Goal: Information Seeking & Learning: Check status

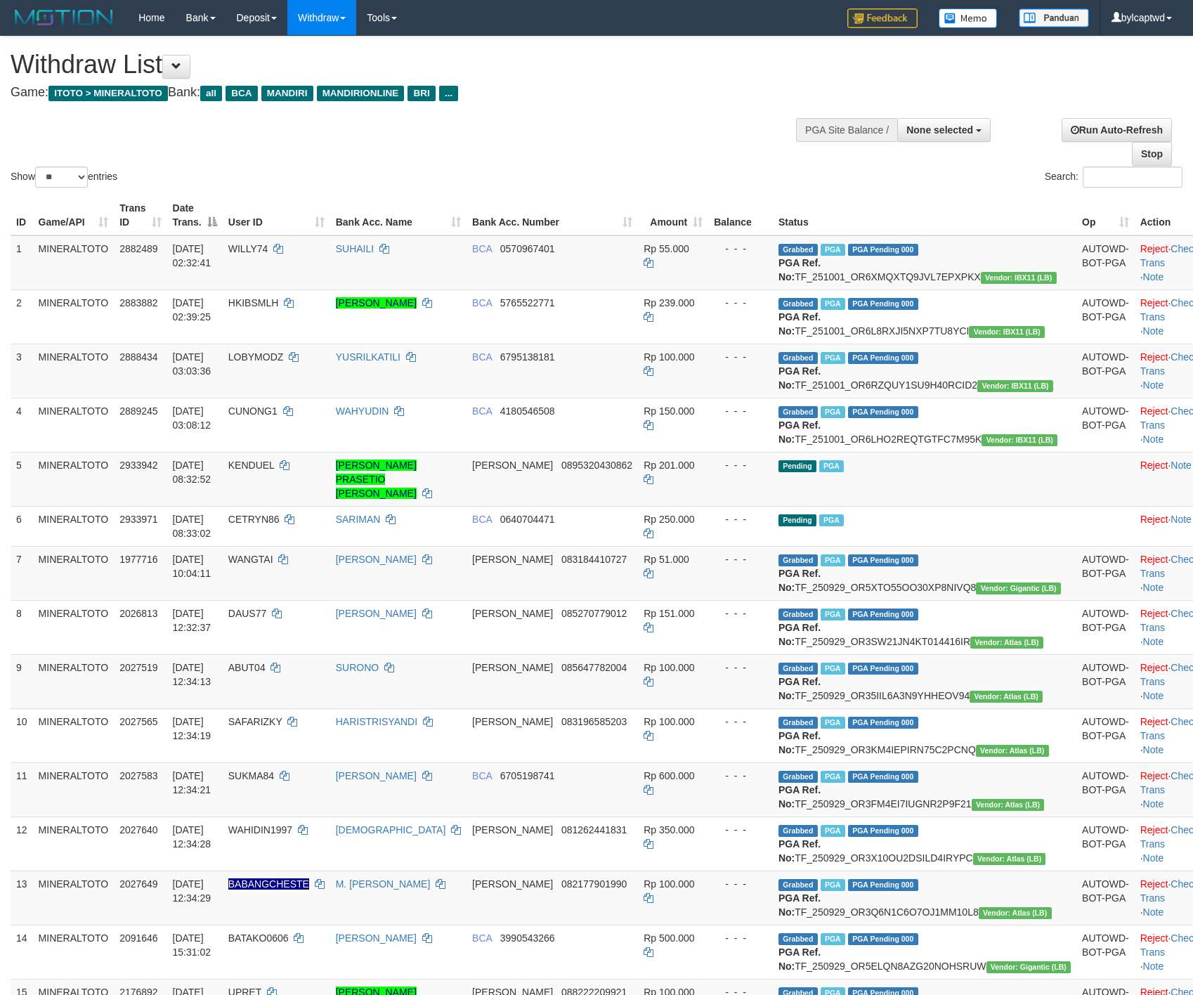
select select
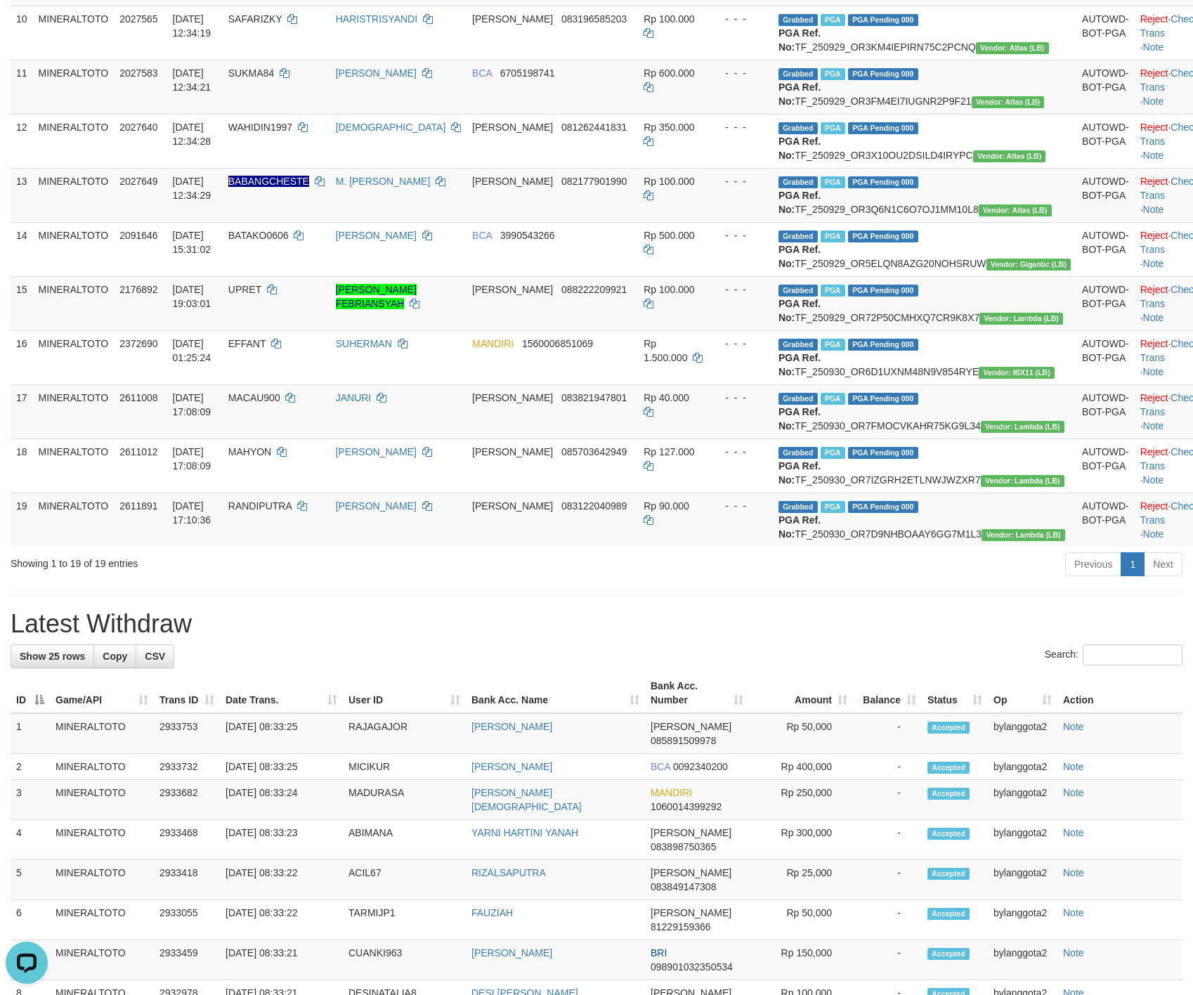
click at [587, 581] on div "Previous 1 Next" at bounding box center [845, 566] width 675 height 30
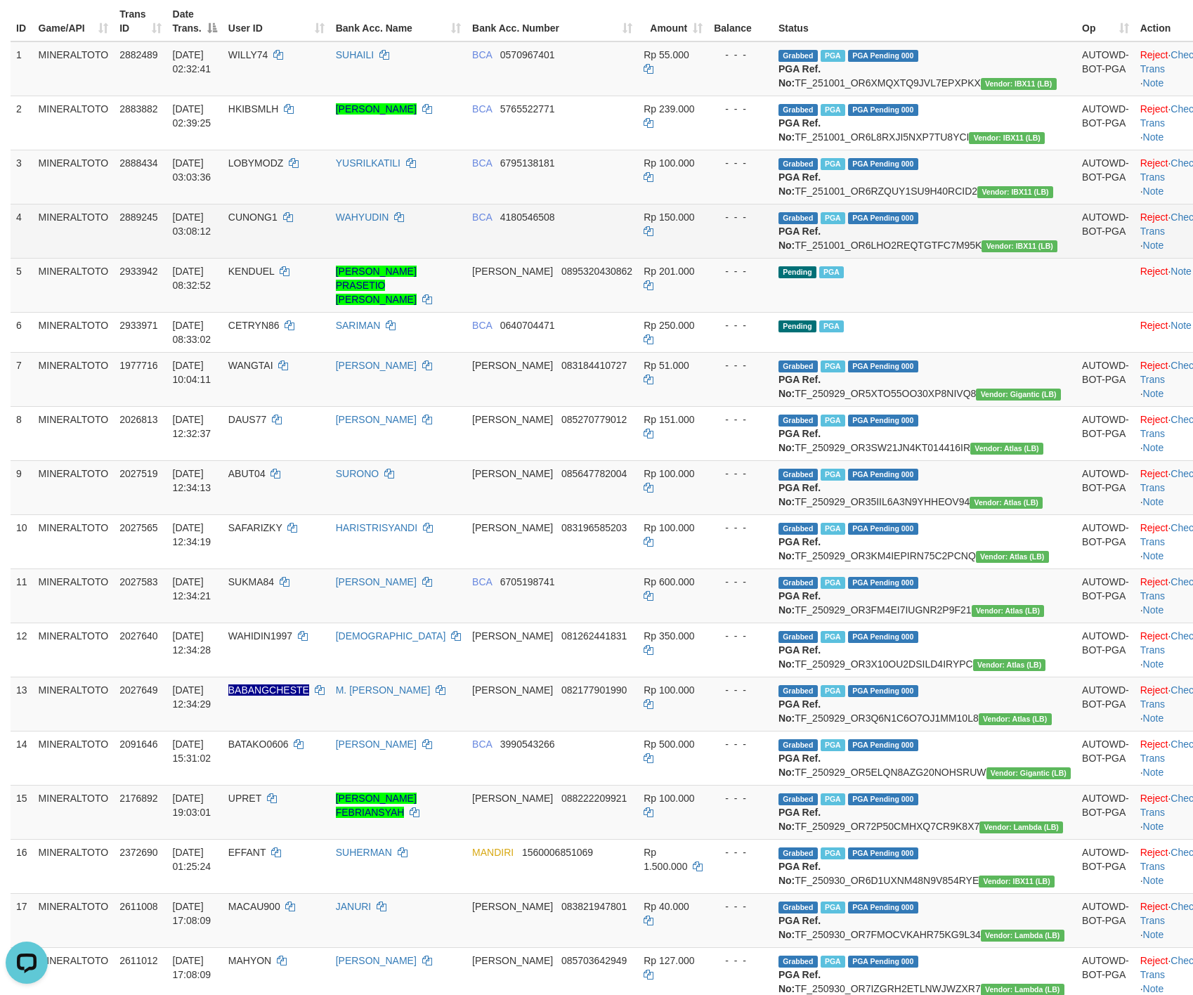
scroll to position [0, 0]
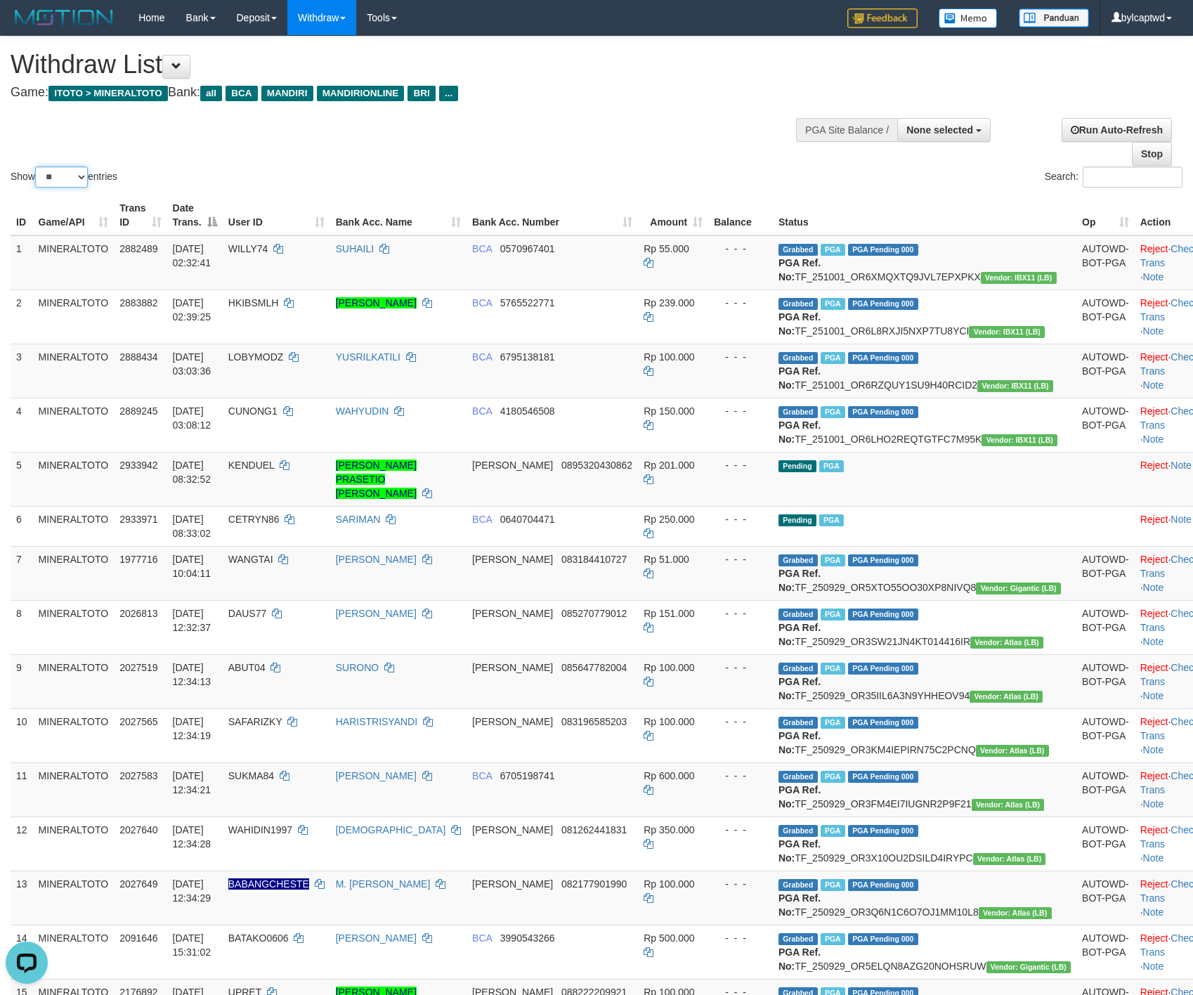
click at [53, 180] on select "** ** ** ***" at bounding box center [61, 176] width 53 height 21
select select "***"
click at [37, 168] on select "** ** ** ***" at bounding box center [61, 176] width 53 height 21
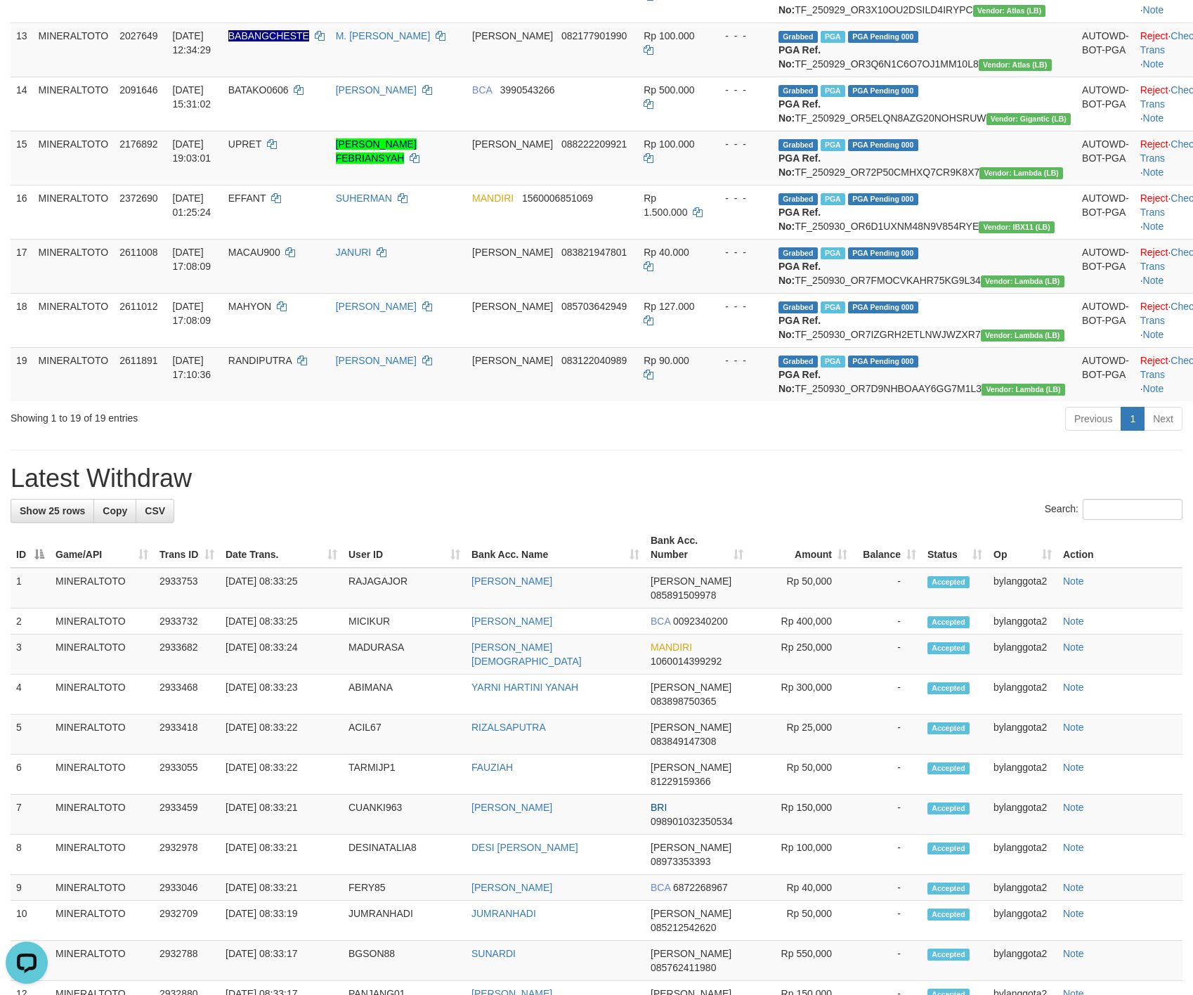
scroll to position [877, 0]
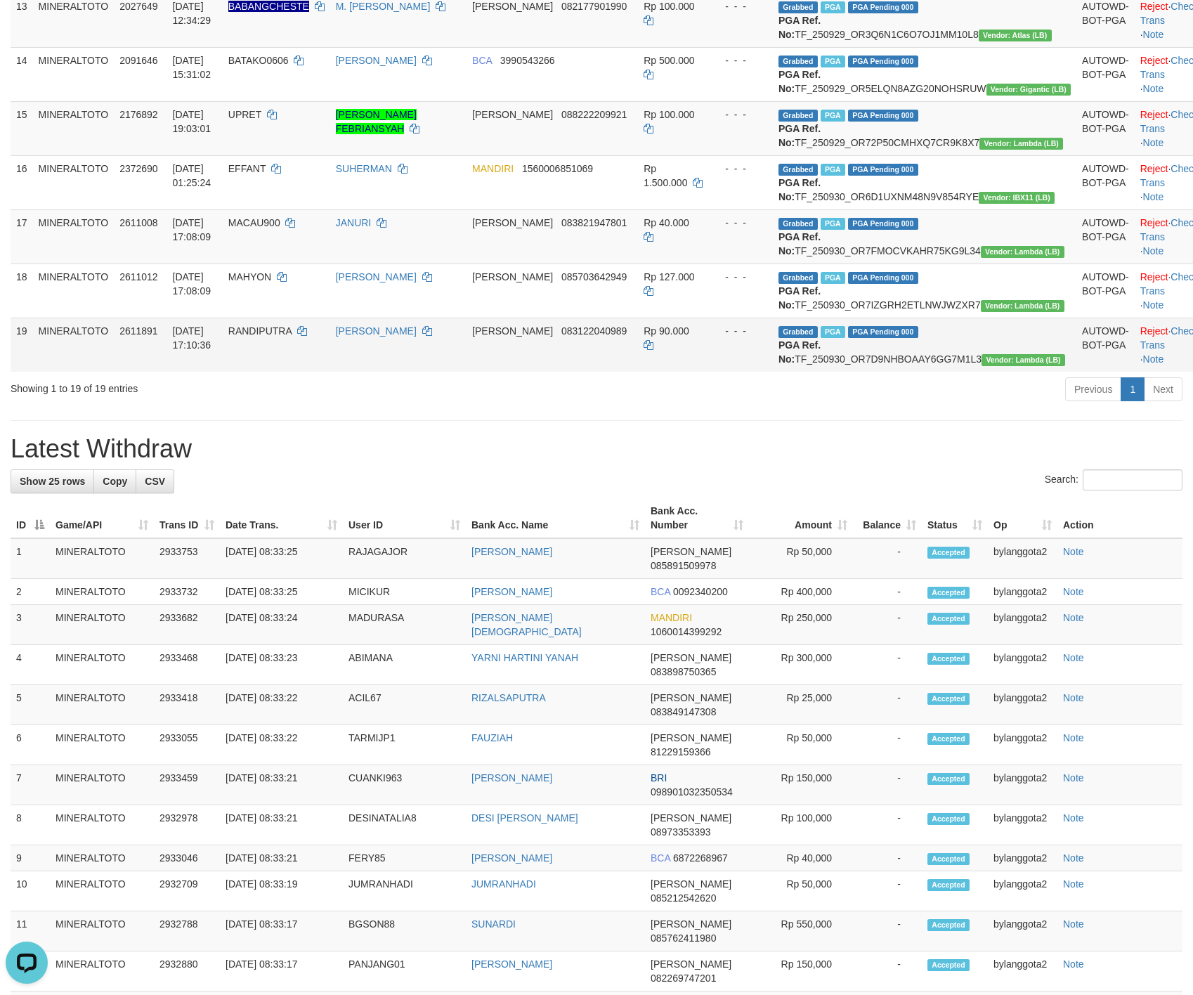
click at [969, 372] on td "Grabbed PGA PGA Pending 000 PGA Ref. No: TF_250930_OR7D9NHBOAAY6GG7M1L3 Vendor:…" at bounding box center [924, 345] width 303 height 54
copy td "TF_250930_OR7D9NHBOAAY6GG7M1L3"
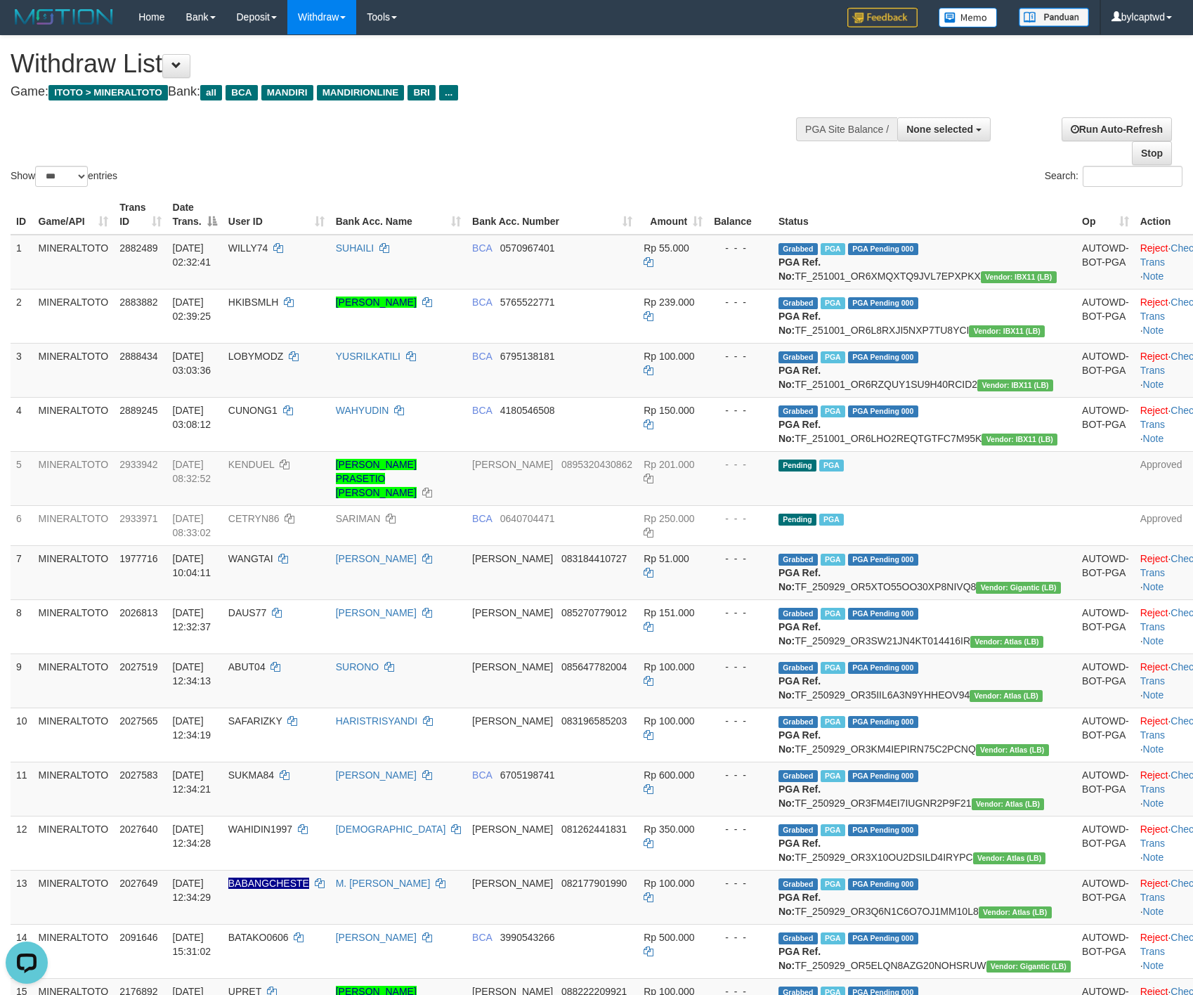
scroll to position [0, 0]
click at [950, 275] on td "Grabbed PGA PGA Pending 000 PGA Ref. No: TF_251001_OR6XMQXTQ9JVL7EPXPKX Vendor:…" at bounding box center [924, 262] width 303 height 55
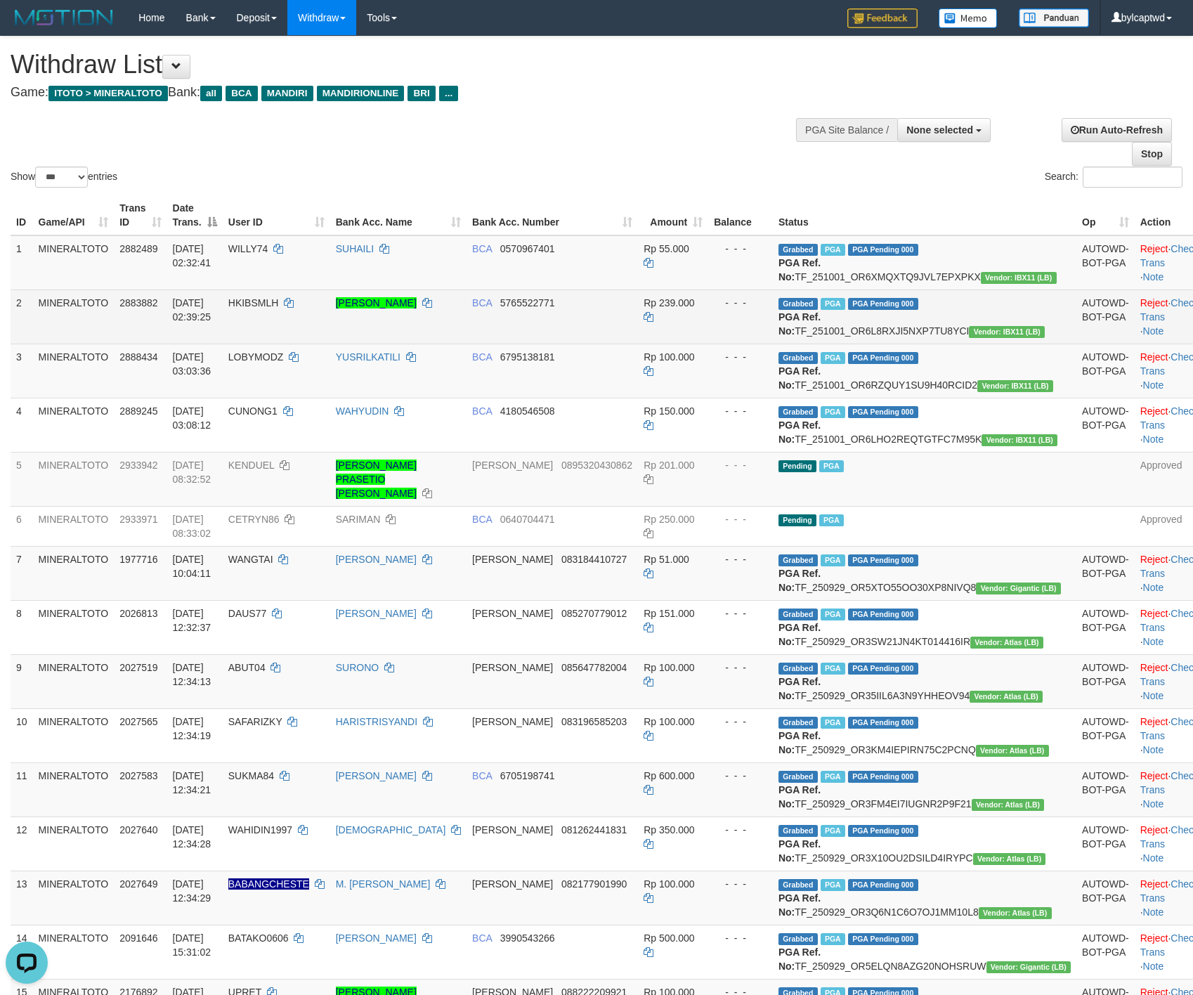
copy td "TF_251001_OR6XMQXTQ9JVL7EPXPKX"
click at [980, 342] on td "Grabbed PGA PGA Pending 000 PGA Ref. No: TF_251001_OR6L8RXJI5NXP7TU8YCI Vendor:…" at bounding box center [924, 316] width 303 height 54
copy td "TF_251001_OR6L8RXJI5NXP7TU8YCI"
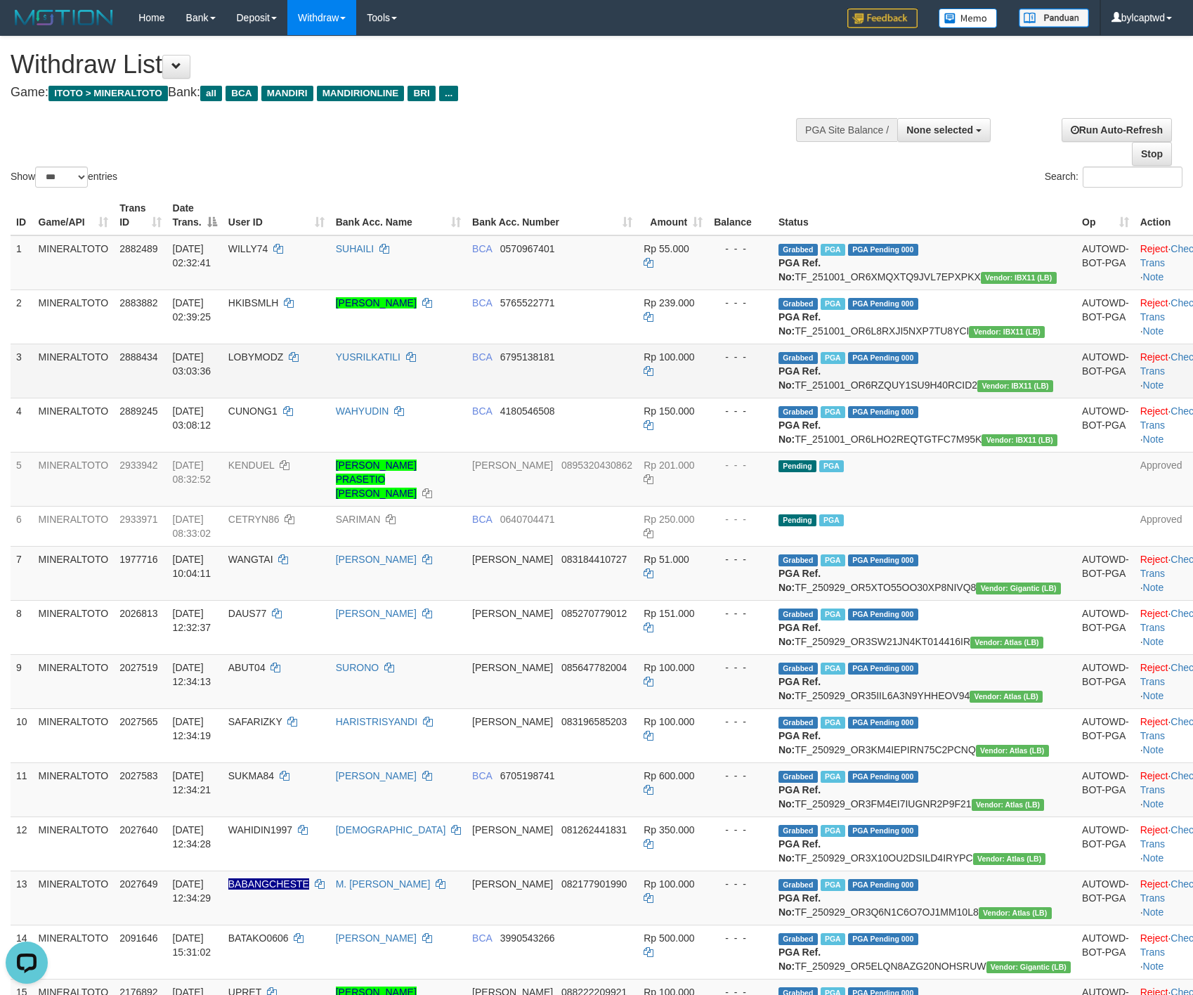
click at [944, 398] on td "Grabbed PGA PGA Pending 000 PGA Ref. No: TF_251001_OR6RZQUY1SU9H40RCID2 Vendor:…" at bounding box center [924, 371] width 303 height 54
click at [953, 398] on td "Grabbed PGA PGA Pending 000 PGA Ref. No: TF_251001_OR6RZQUY1SU9H40RCID2 Vendor:…" at bounding box center [924, 371] width 303 height 54
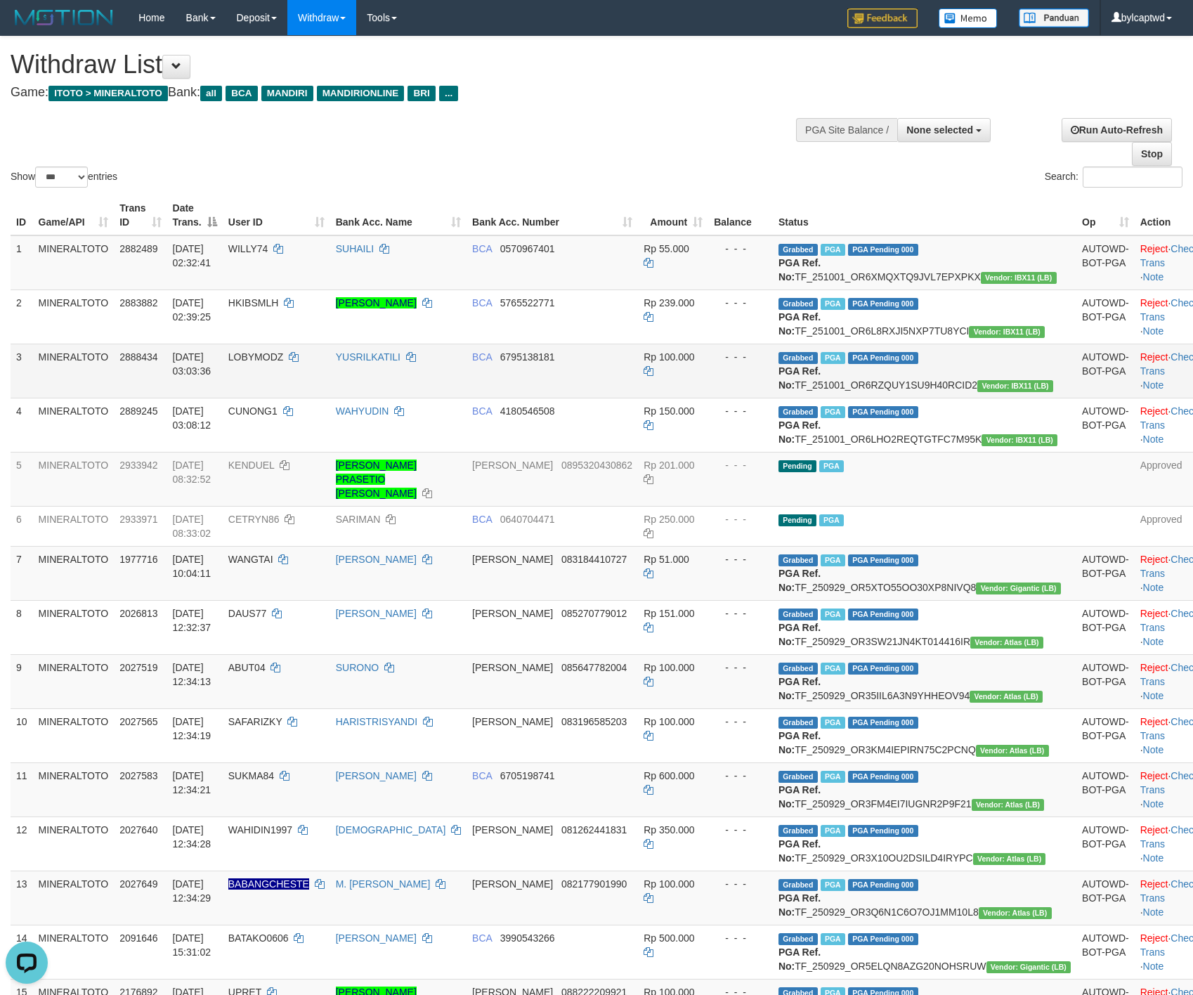
copy td "TF_251001_OR6RZQUY1SU9H40RCID2"
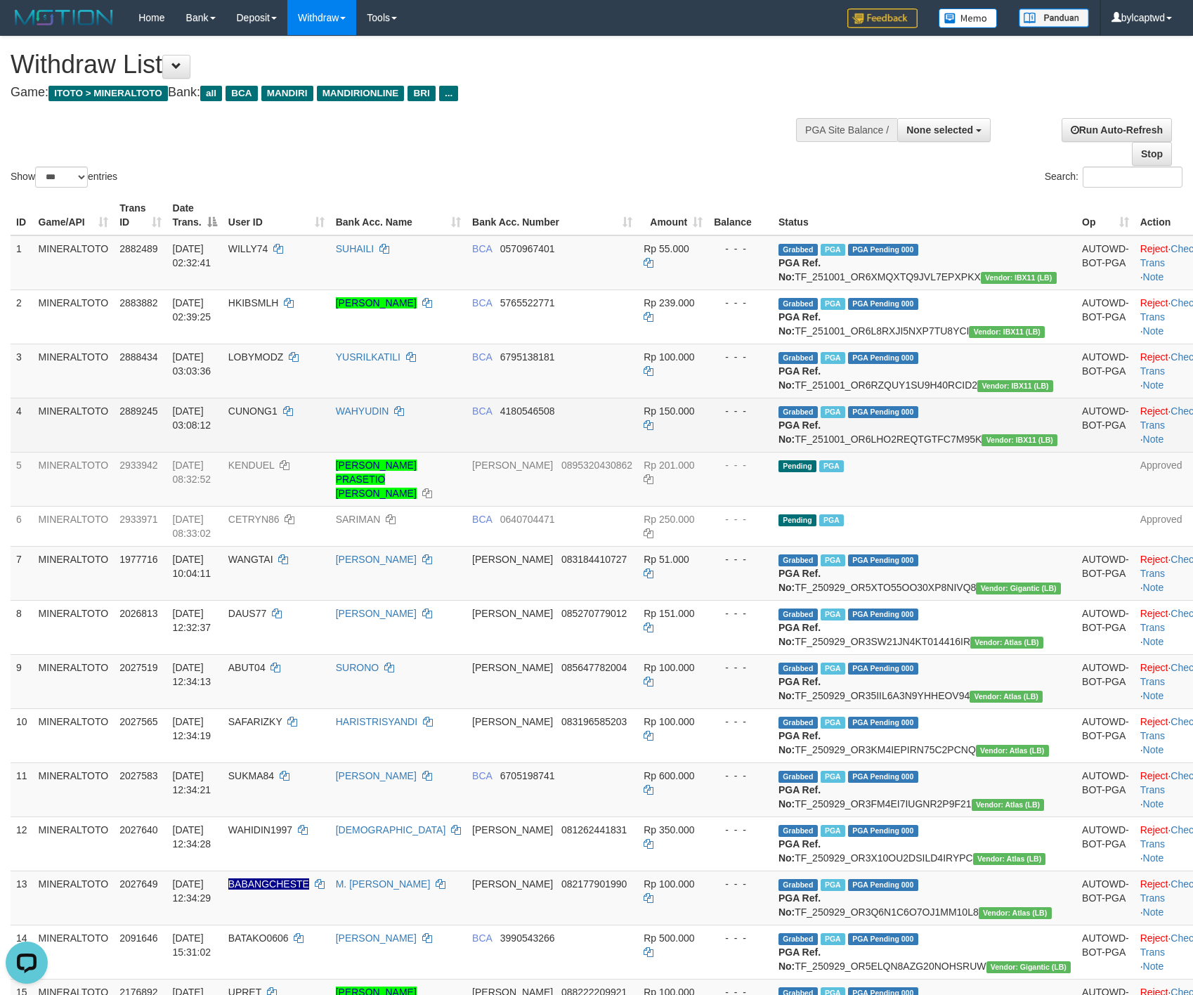
click at [942, 452] on td "Grabbed PGA PGA Pending 000 PGA Ref. No: TF_251001_OR6LHO2REQTGTFC7M95K Vendor:…" at bounding box center [924, 425] width 303 height 54
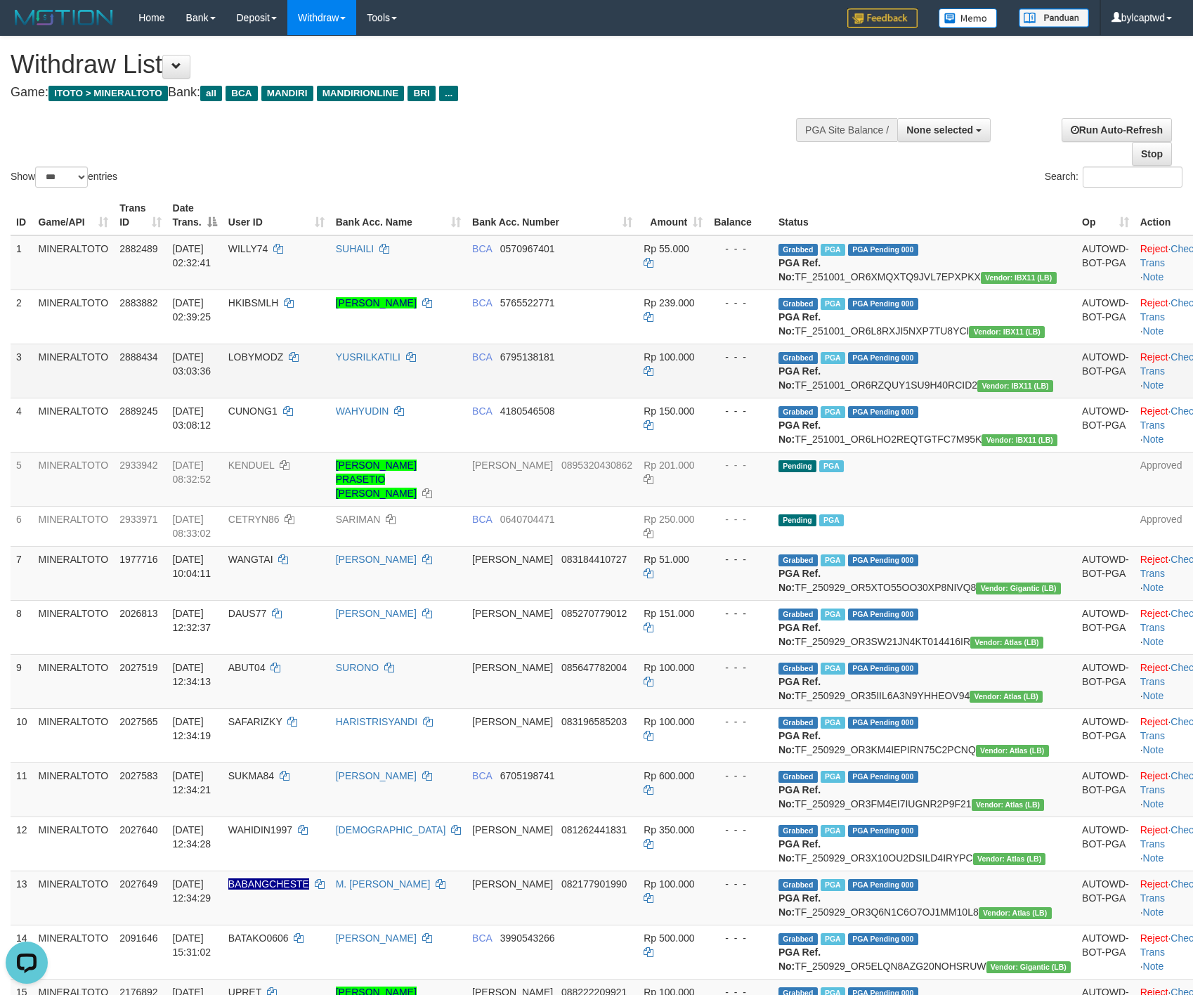
copy td "TF_251001_OR6LHO2REQTGTFC7M95K"
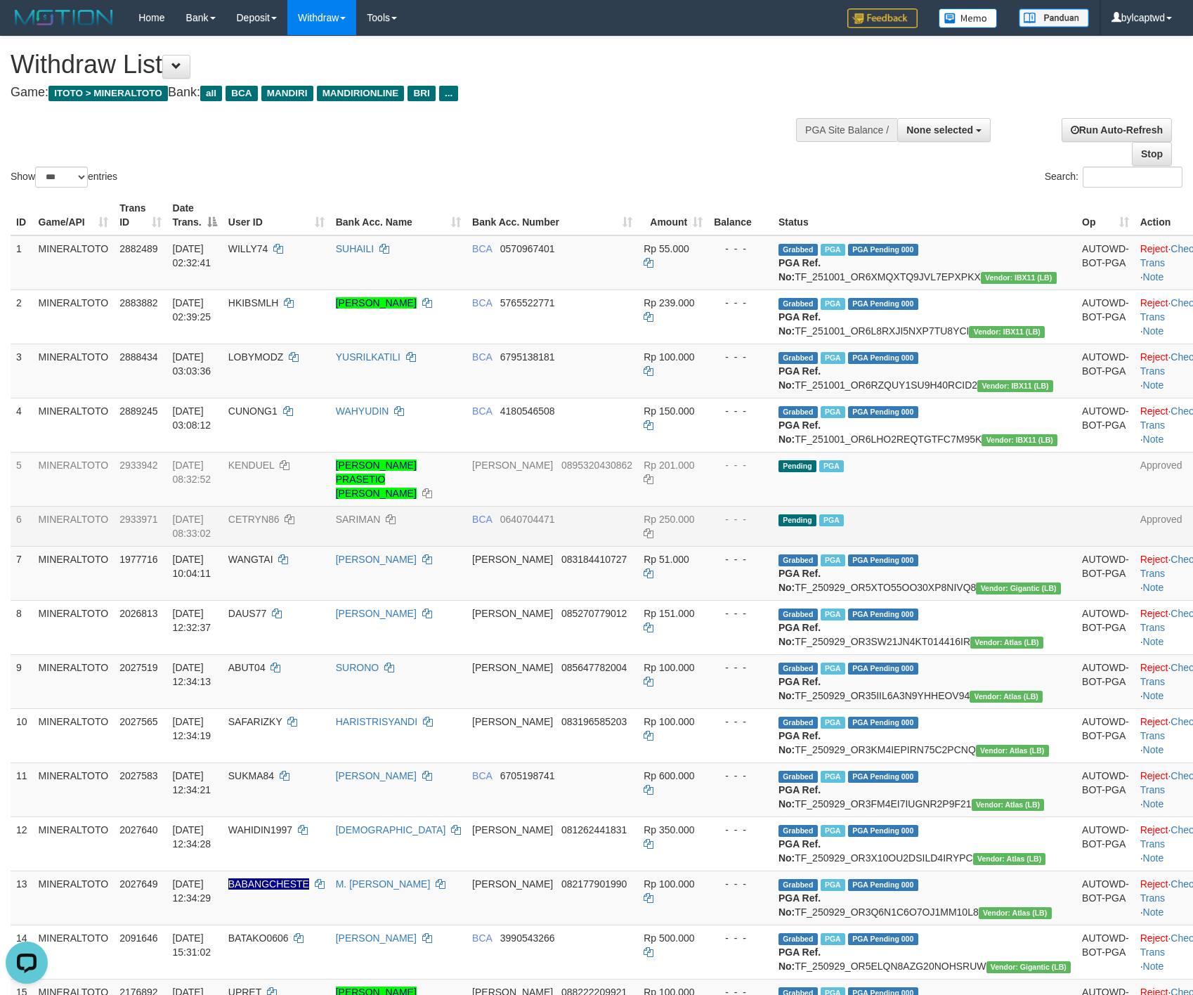
click at [967, 546] on td "Pending PGA" at bounding box center [924, 526] width 303 height 40
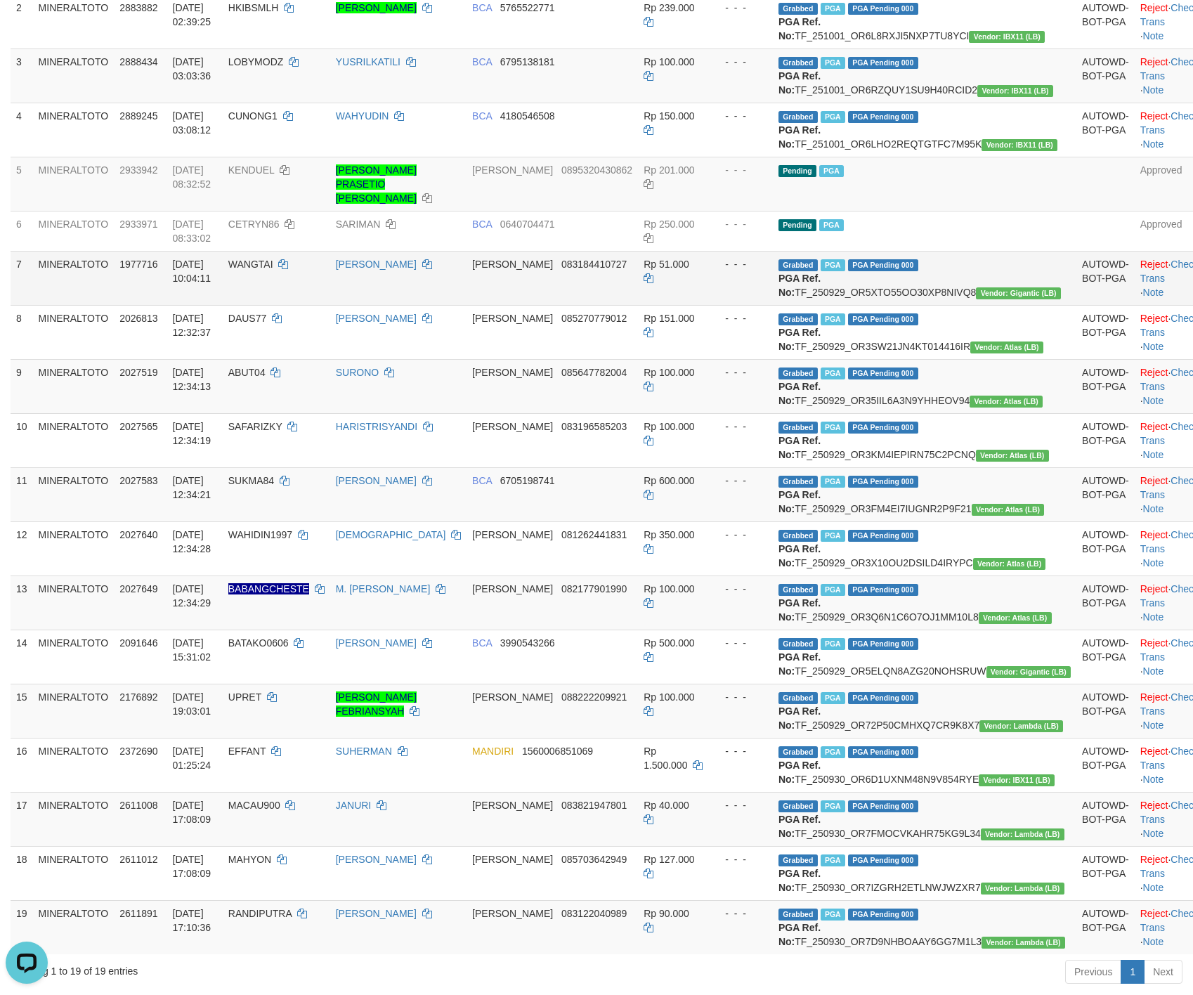
scroll to position [351, 0]
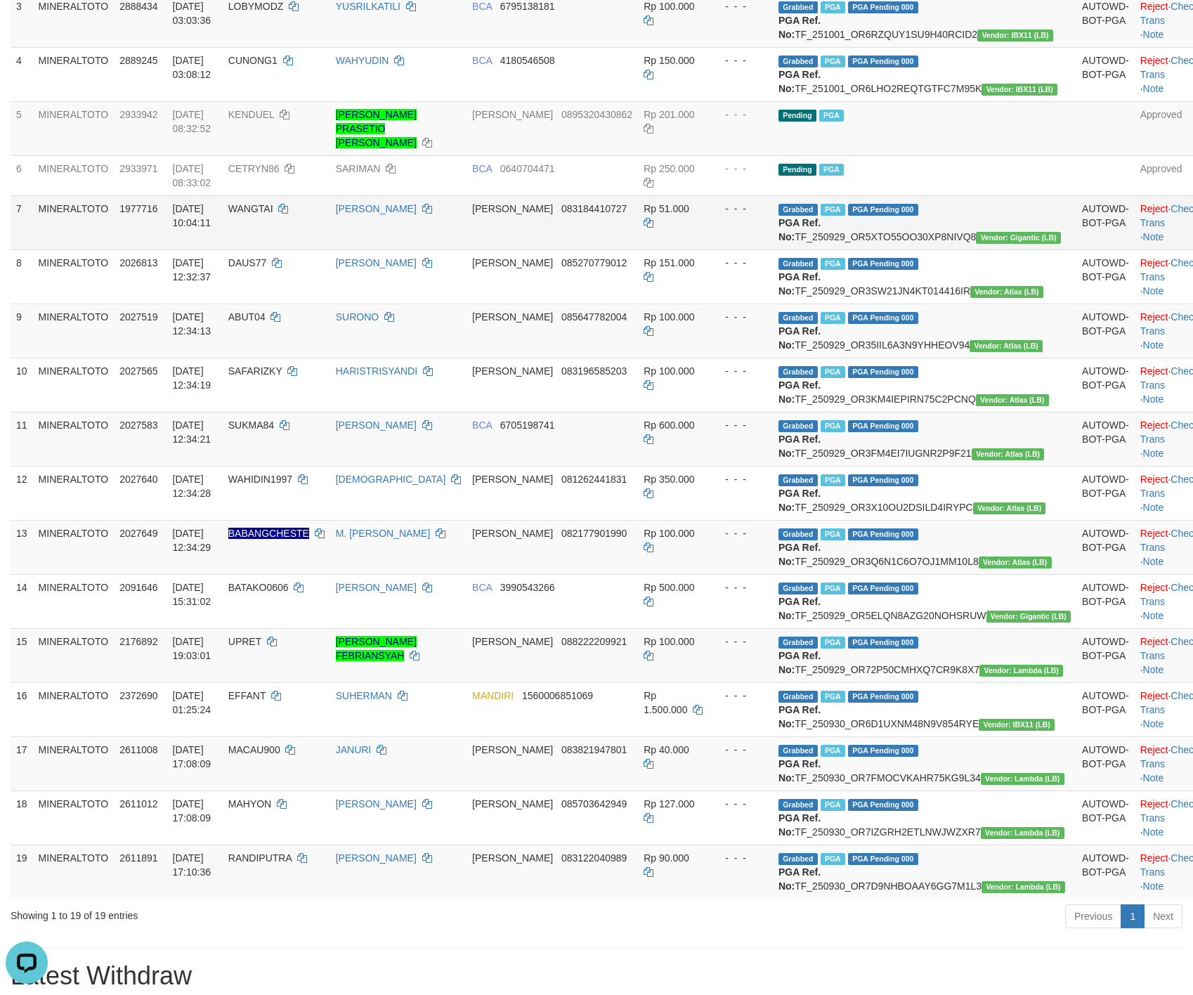
click at [980, 249] on td "Grabbed PGA PGA Pending 000 PGA Ref. No: TF_250929_OR5XTO55OO30XP8NIVQ8 Vendor:…" at bounding box center [924, 222] width 303 height 54
copy td "TF_250929_OR5XTO55OO30XP8NIVQ8"
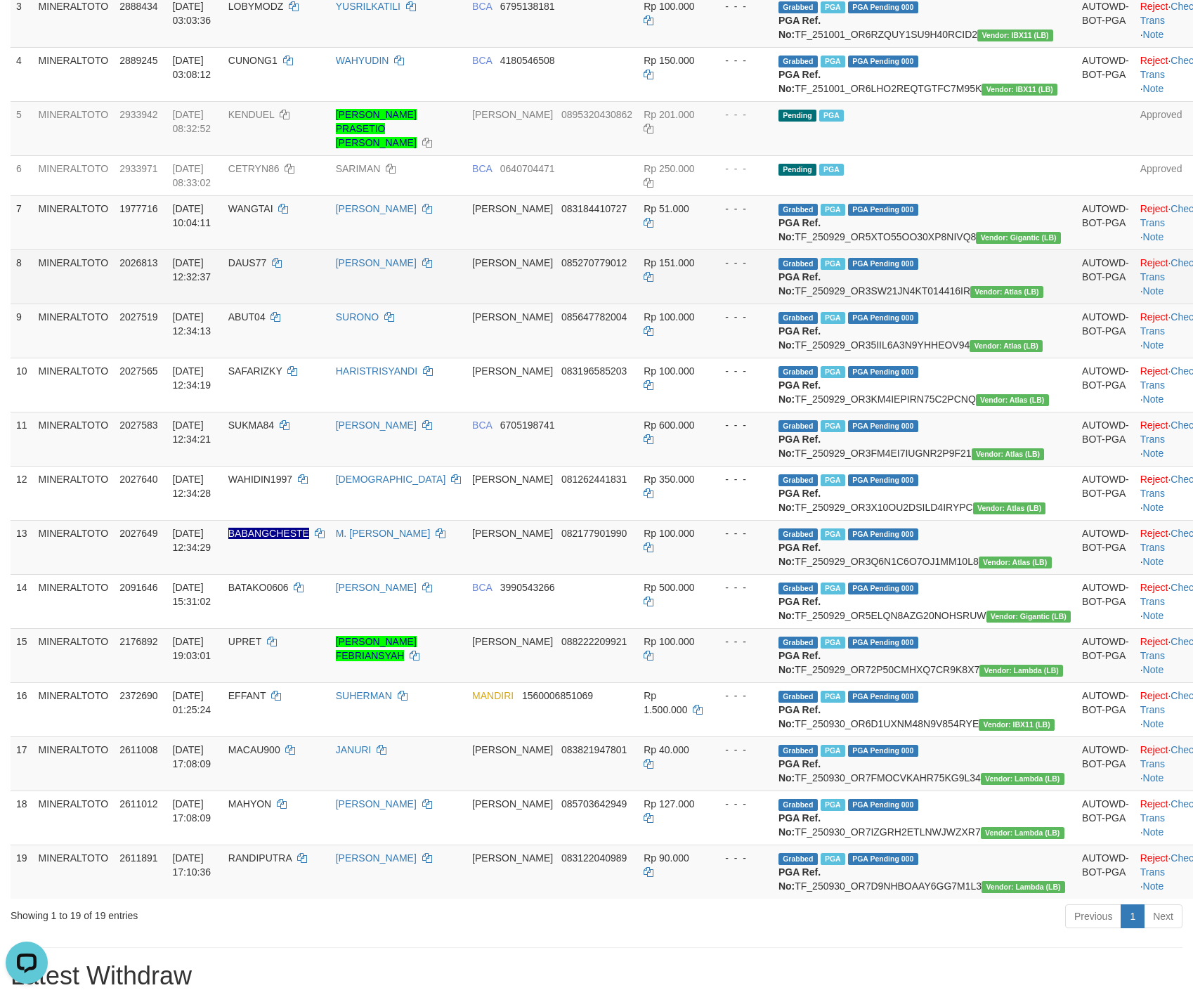
click at [972, 303] on td "Grabbed PGA PGA Pending 000 PGA Ref. No: TF_250929_OR3SW21JN4KT014416IR Vendor:…" at bounding box center [924, 276] width 303 height 54
click at [926, 303] on td "Grabbed PGA PGA Pending 000 PGA Ref. No: TF_250929_OR3SW21JN4KT014416IR Vendor:…" at bounding box center [924, 276] width 303 height 54
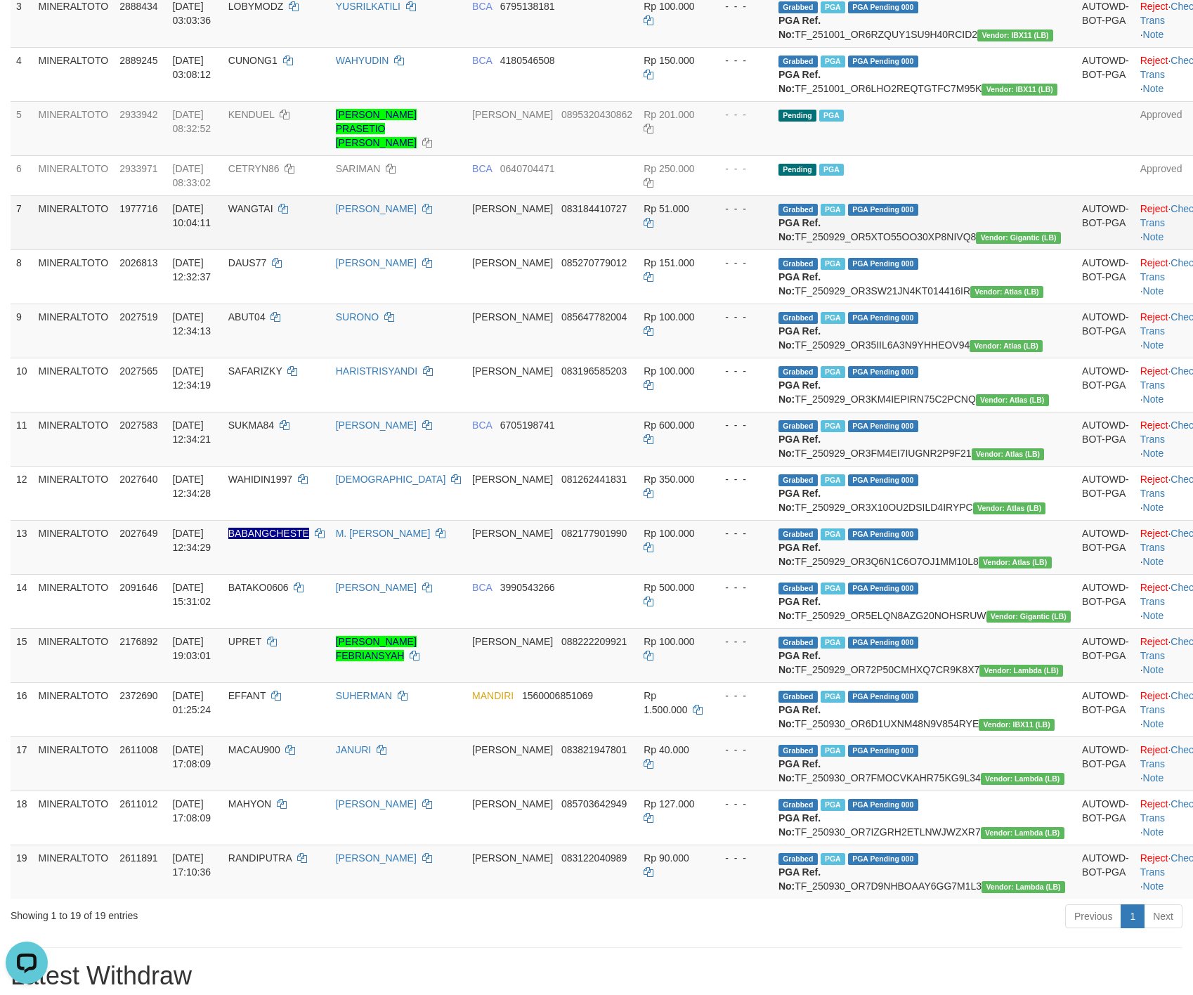
copy td "TF_250929_OR3SW21JN4KT014416IR"
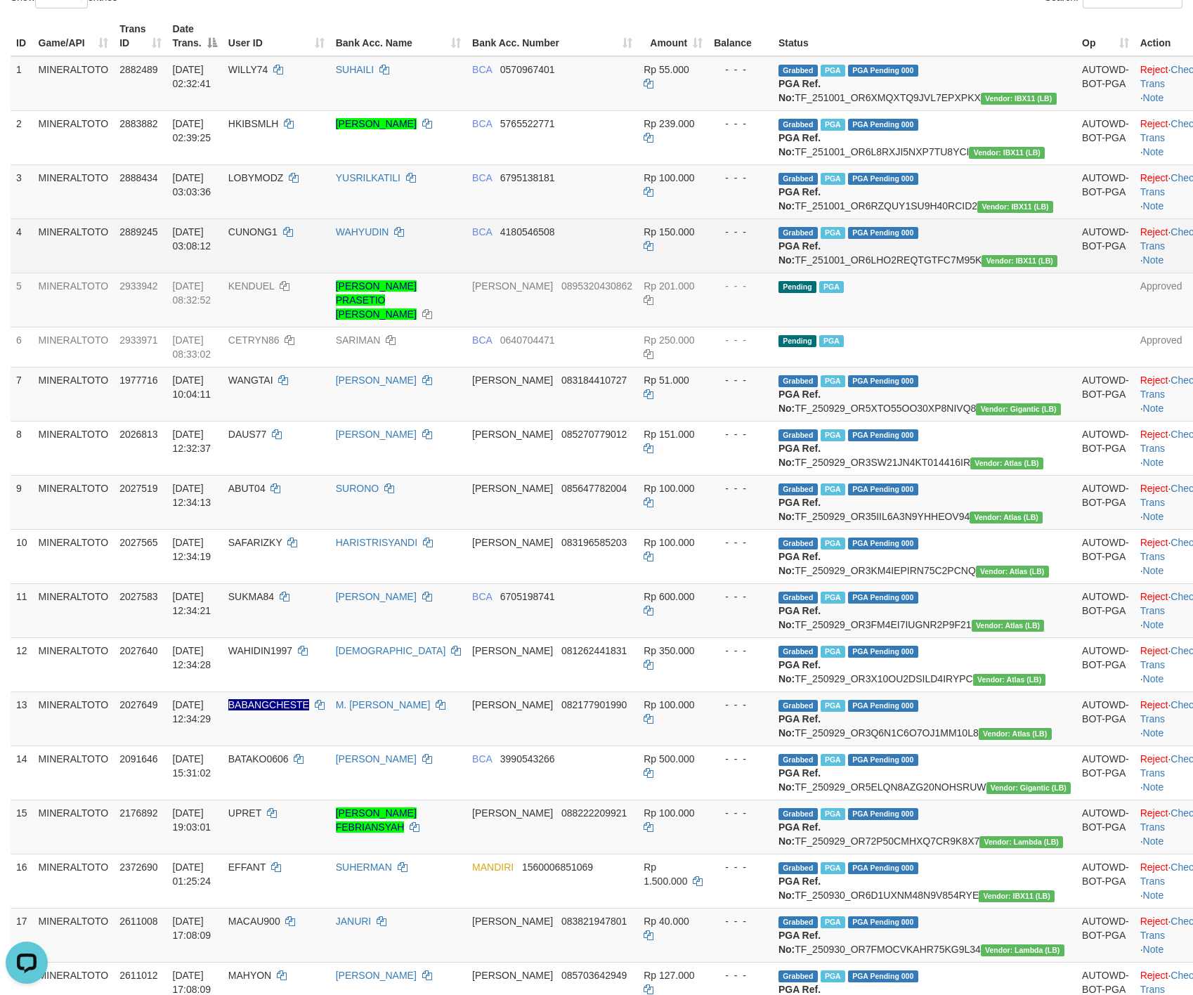
scroll to position [527, 0]
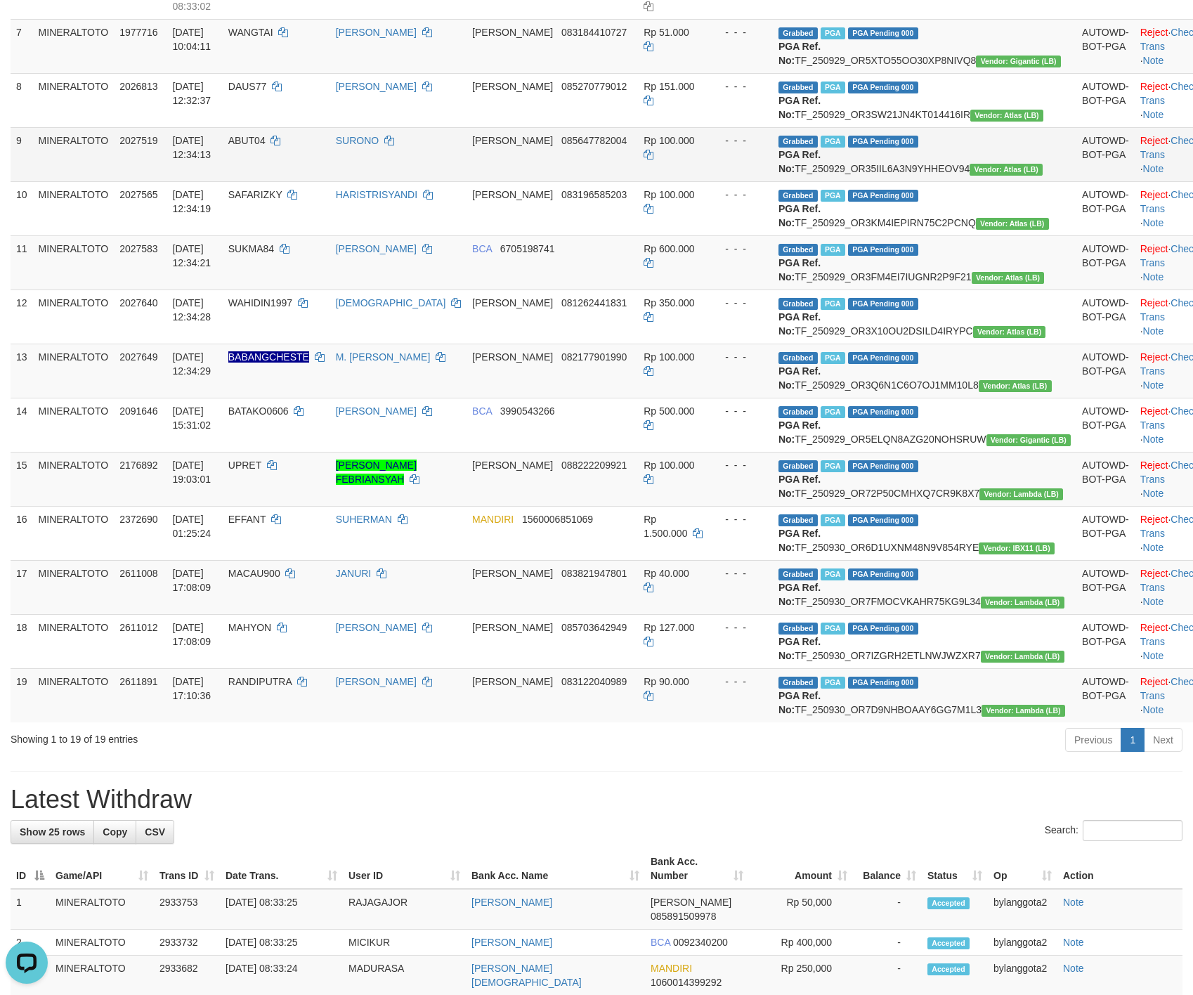
click at [979, 181] on td "Grabbed PGA PGA Pending 000 PGA Ref. No: TF_250929_OR35IIL6A3N9YHHEOV94 Vendor:…" at bounding box center [924, 154] width 303 height 54
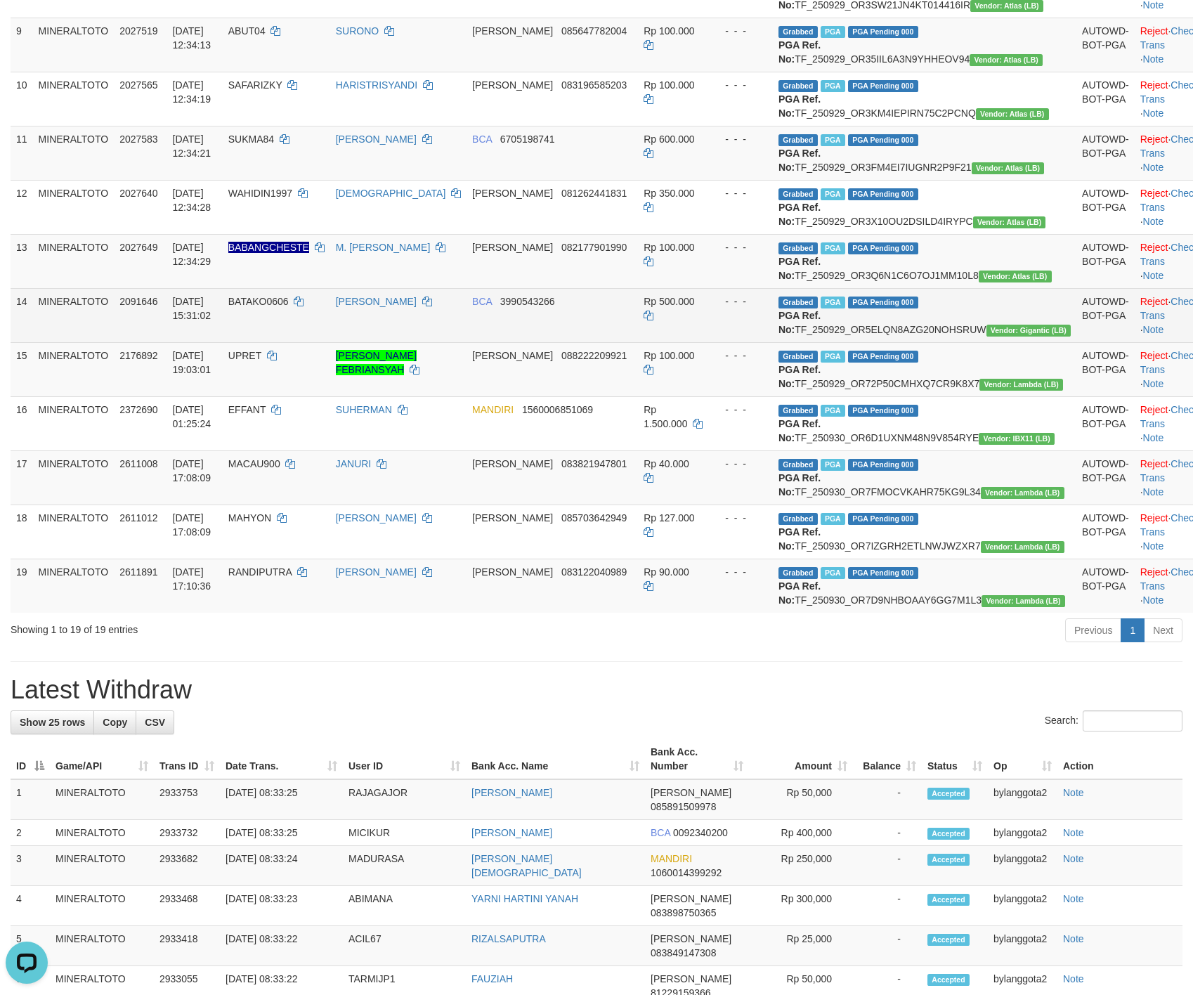
scroll to position [703, 0]
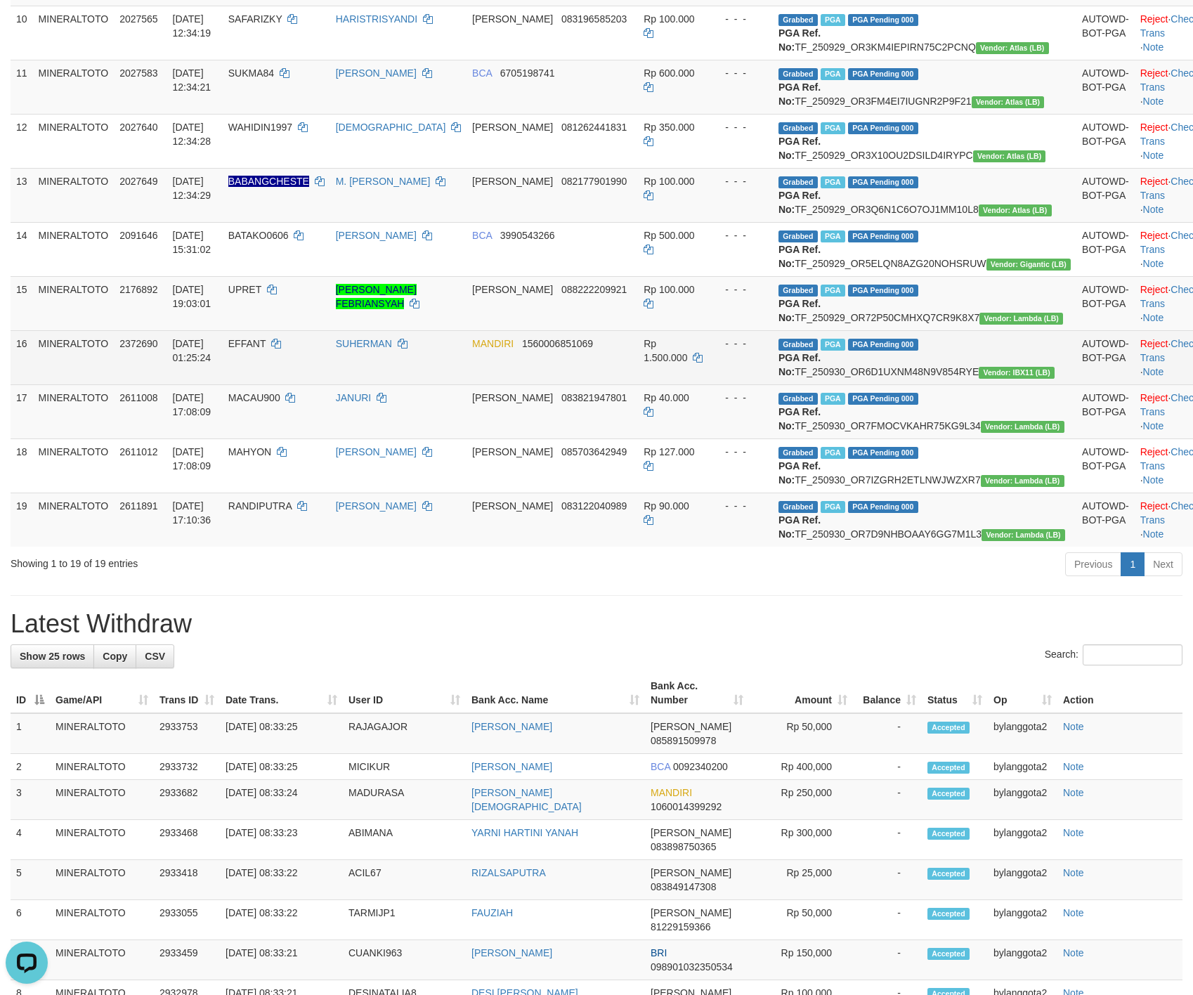
click at [979, 384] on td "Grabbed PGA PGA Pending 000 PGA Ref. No: TF_250930_OR6D1UXNM48N9V854RYE Vendor:…" at bounding box center [924, 357] width 303 height 54
copy td "TF_250930_OR6D1UXNM48N9V854RYE"
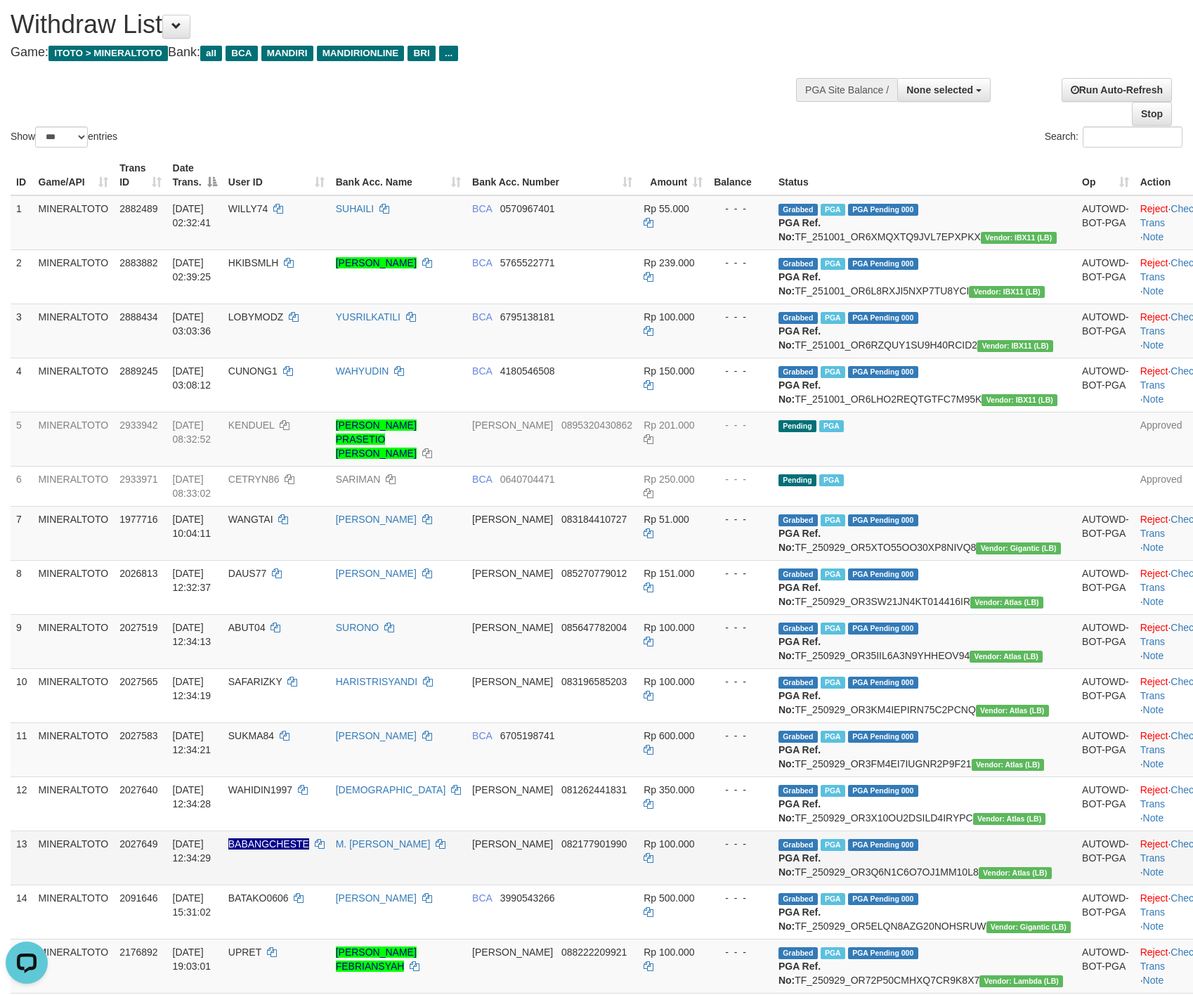
scroll to position [0, 0]
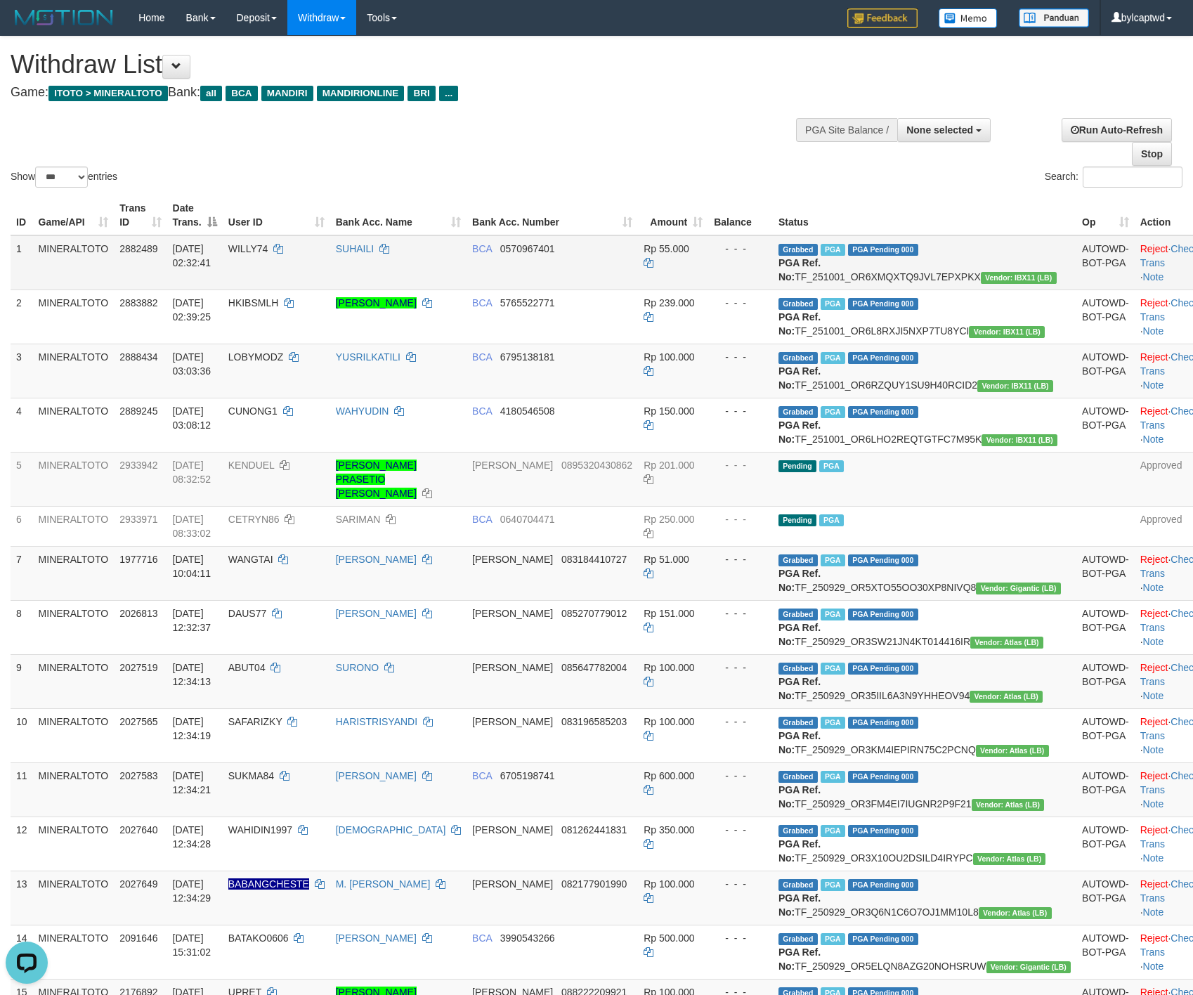
click at [981, 285] on td "Grabbed PGA PGA Pending 000 PGA Ref. No: TF_251001_OR6XMQXTQ9JVL7EPXPKX Vendor:…" at bounding box center [924, 262] width 303 height 55
click at [981, 274] on td "Grabbed PGA PGA Pending 000 PGA Ref. No: TF_251001_OR6XMQXTQ9JVL7EPXPKX Vendor:…" at bounding box center [924, 262] width 303 height 55
copy td "TF_251001_OR6XMQXTQ9JVL7EPXPKX"
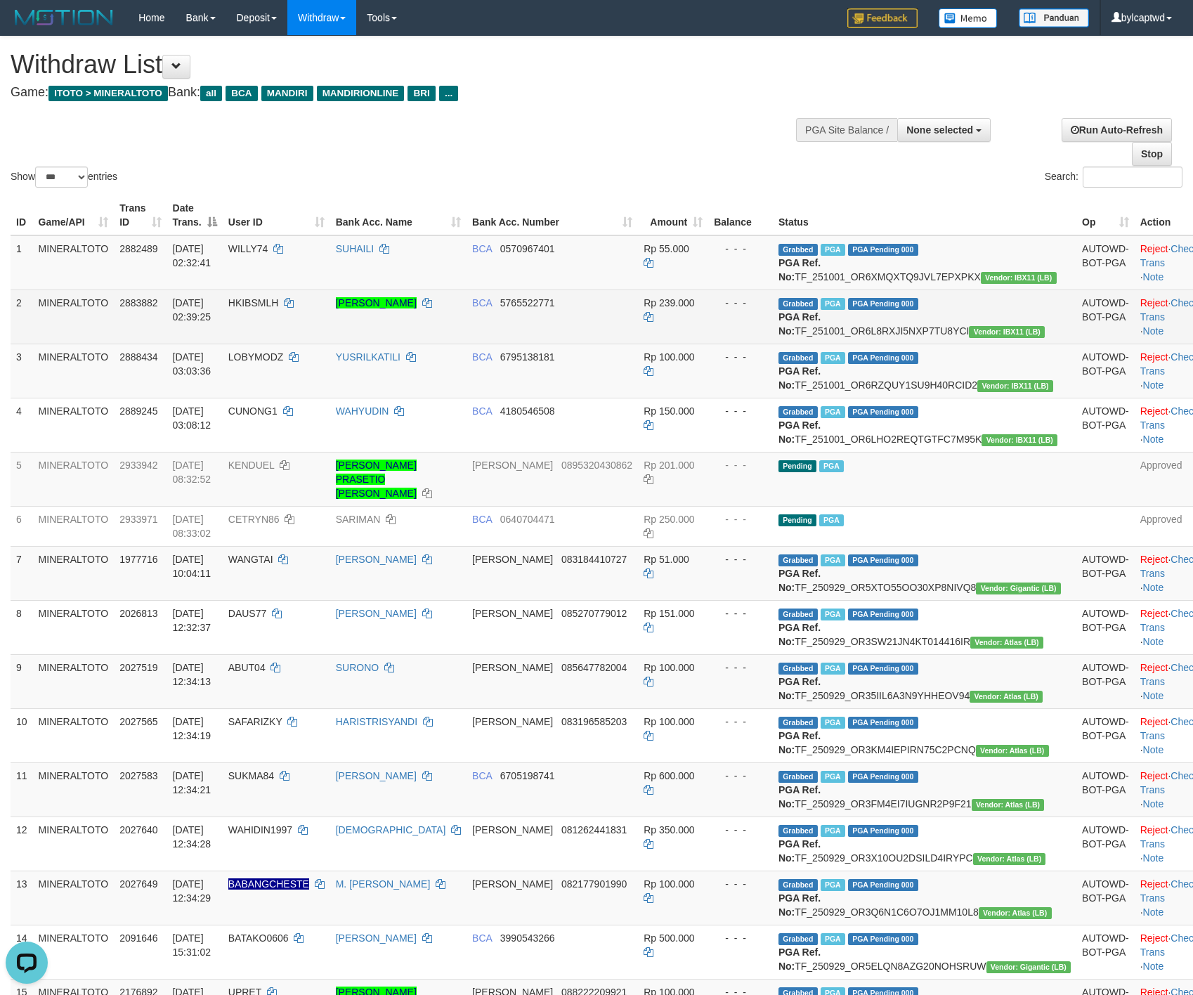
click at [963, 344] on td "Grabbed PGA PGA Pending 000 PGA Ref. No: TF_251001_OR6L8RXJI5NXP7TU8YCI Vendor:…" at bounding box center [924, 316] width 303 height 54
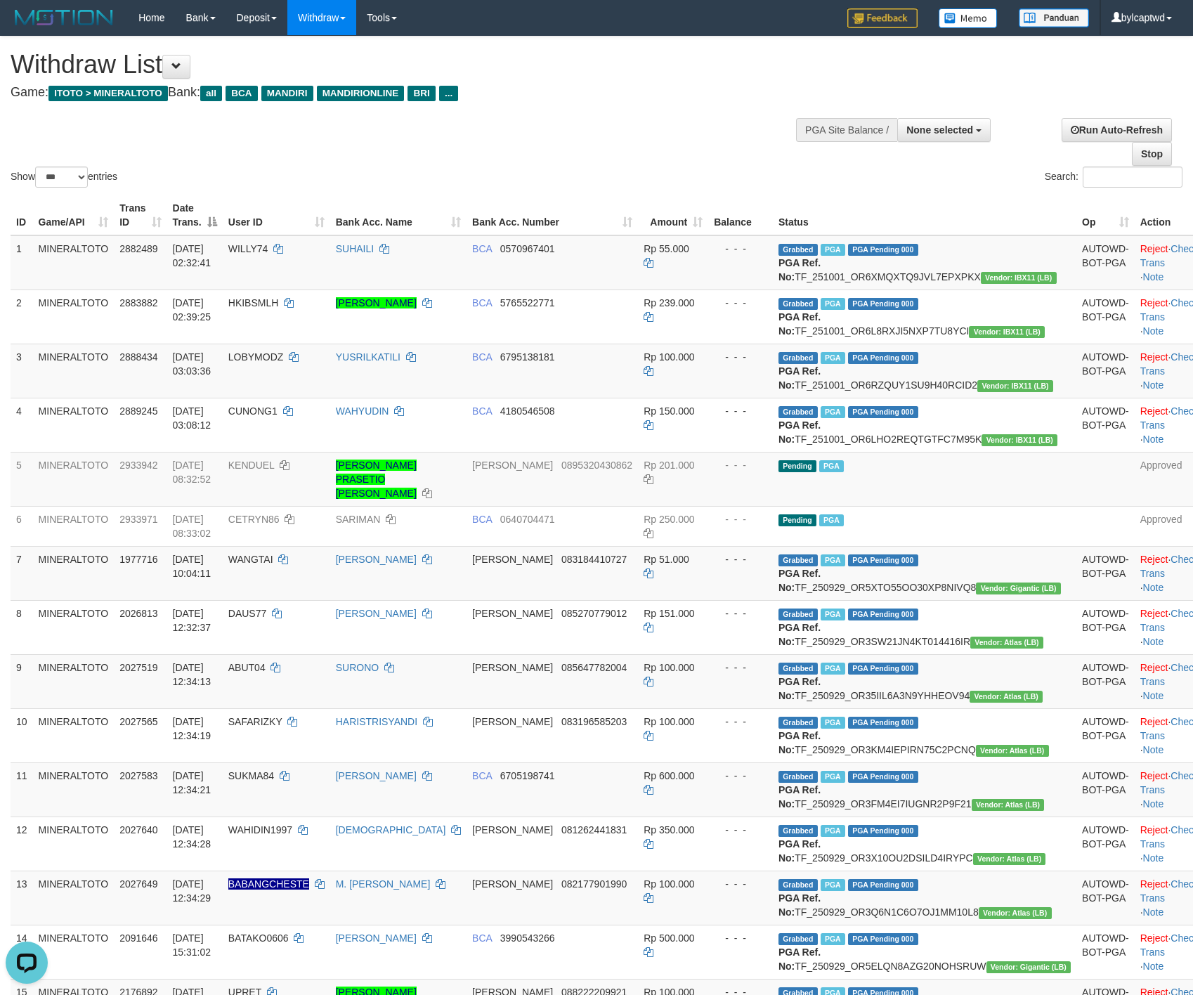
copy td "TF_251001_OR6L8RXJI5NXP7TU8YCI"
click at [981, 398] on td "Grabbed PGA PGA Pending 000 PGA Ref. No: TF_251001_OR6RZQUY1SU9H40RCID2 Vendor:…" at bounding box center [924, 371] width 303 height 54
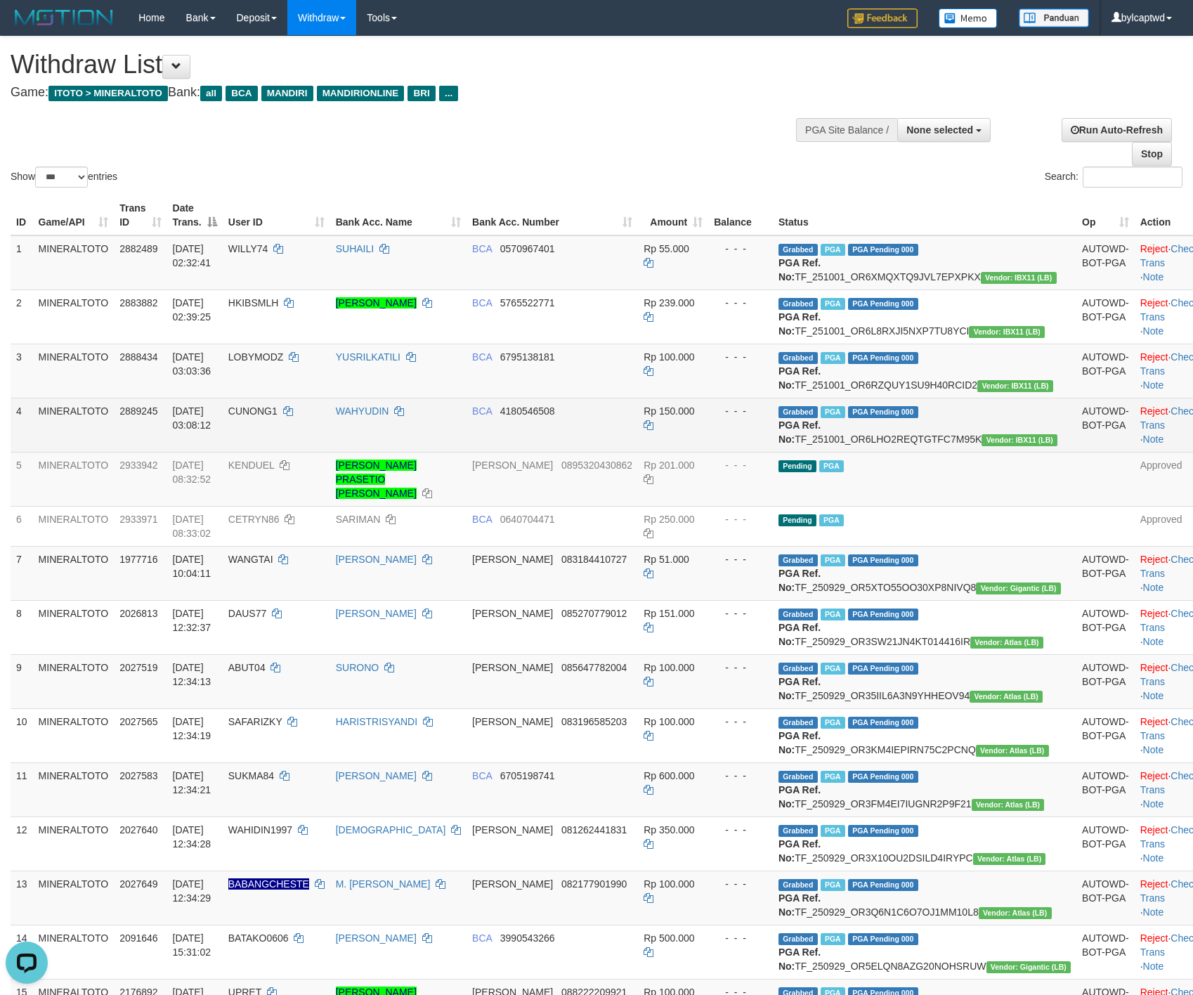
click at [997, 452] on td "Grabbed PGA PGA Pending 000 PGA Ref. No: TF_251001_OR6LHO2REQTGTFC7M95K Vendor:…" at bounding box center [924, 425] width 303 height 54
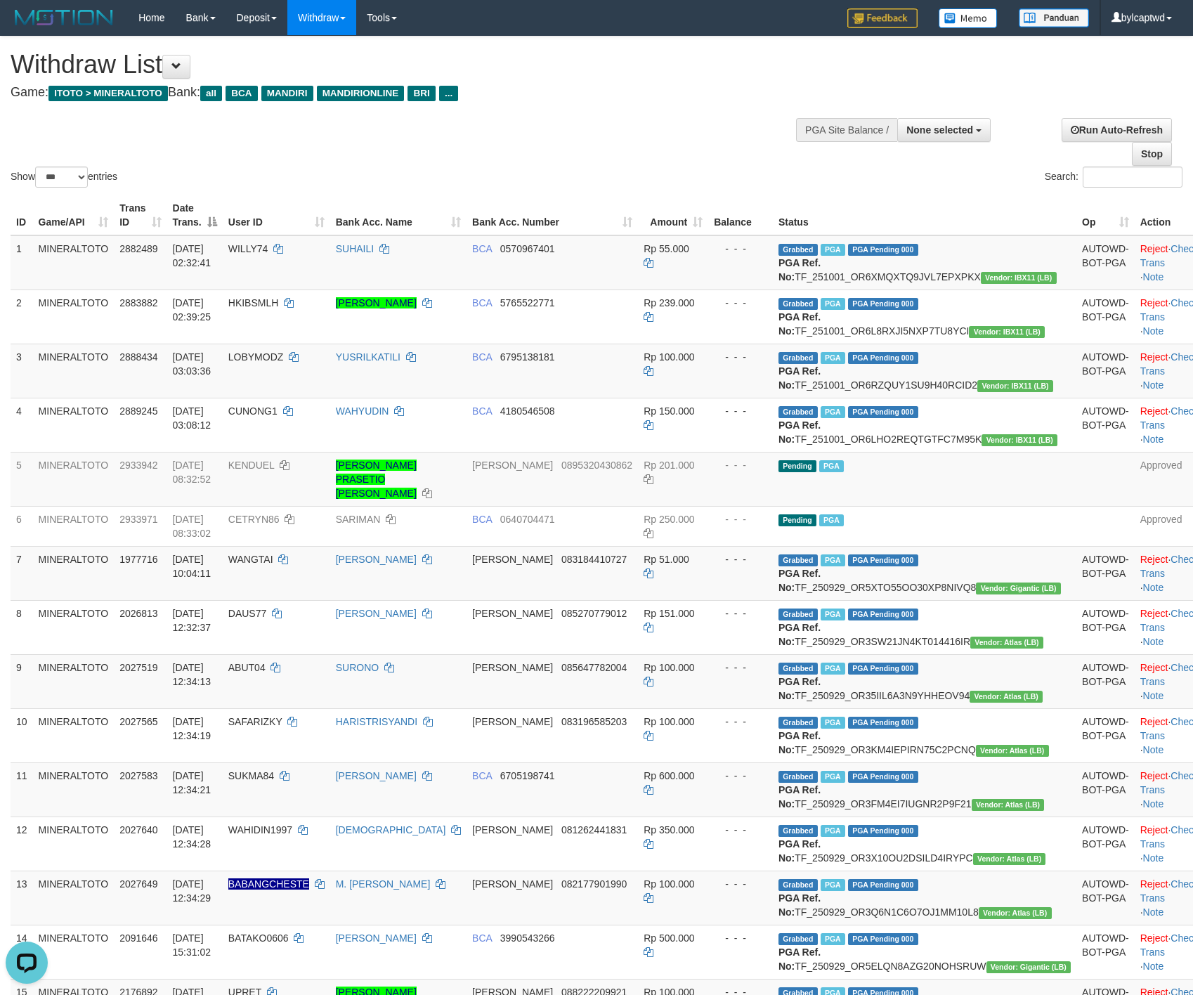
click at [803, 171] on div "Search:" at bounding box center [894, 178] width 575 height 25
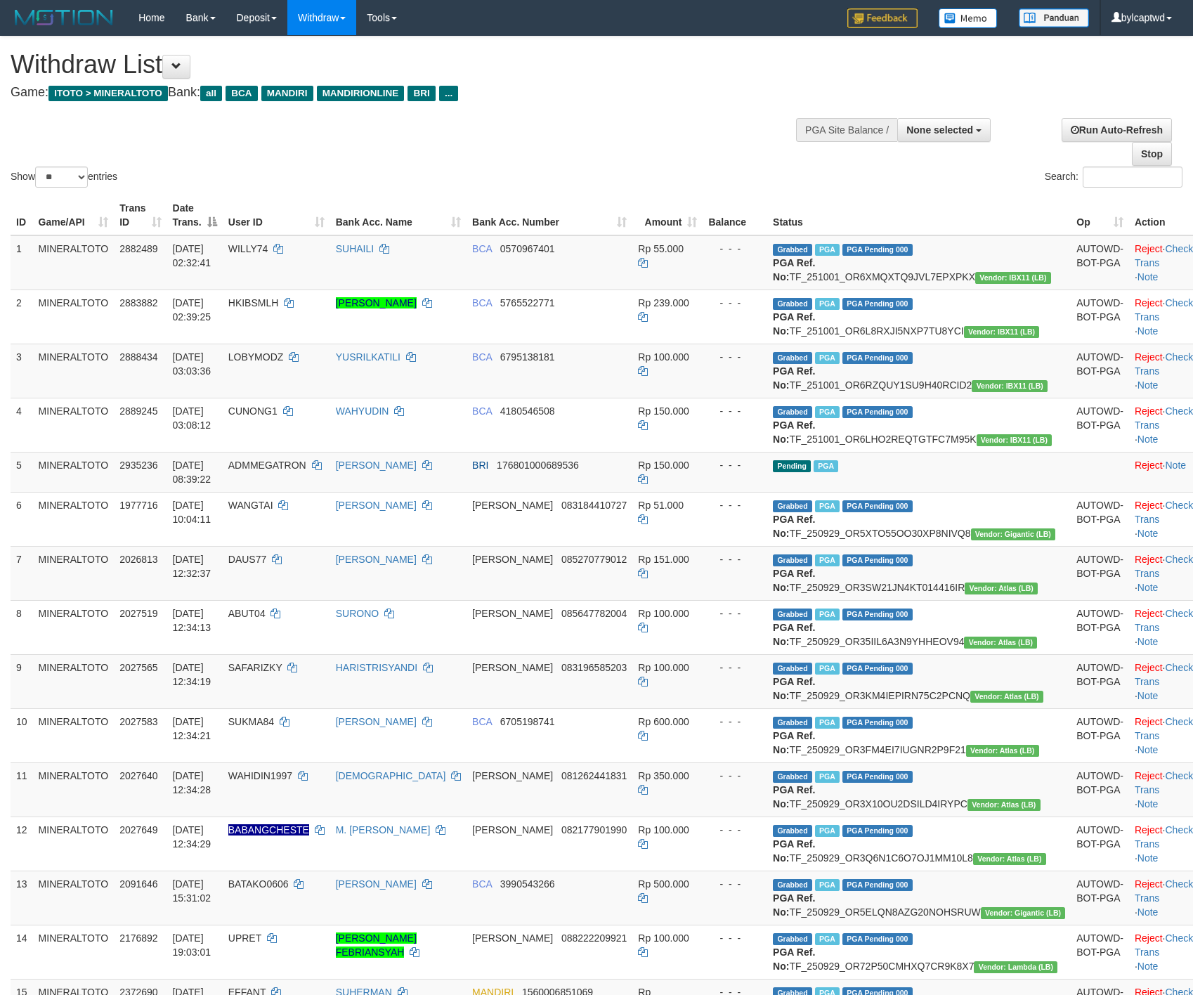
select select
select select "**"
click at [828, 60] on div "Show ** ** ** *** entries Search:" at bounding box center [596, 114] width 1193 height 154
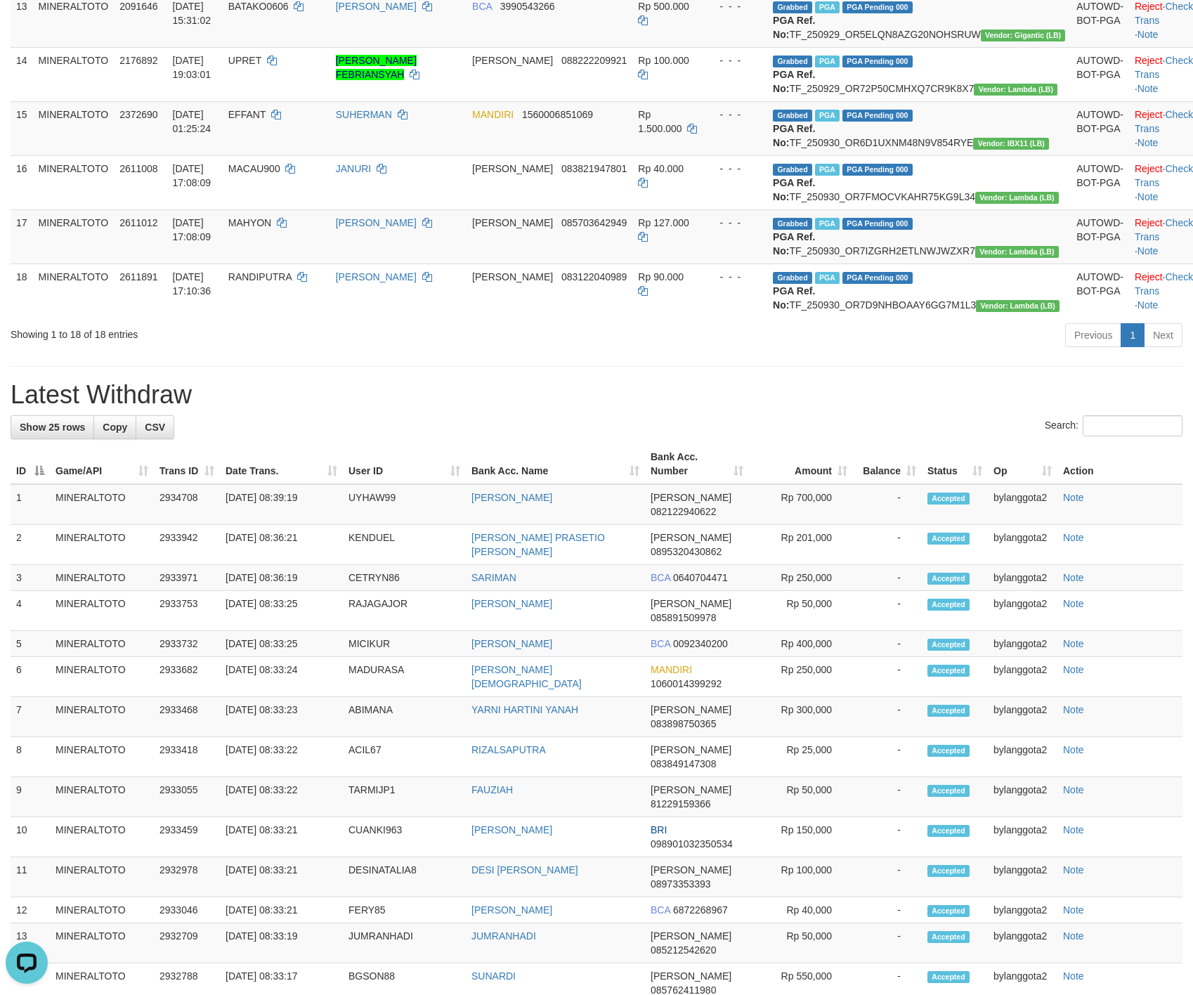
scroll to position [135, 0]
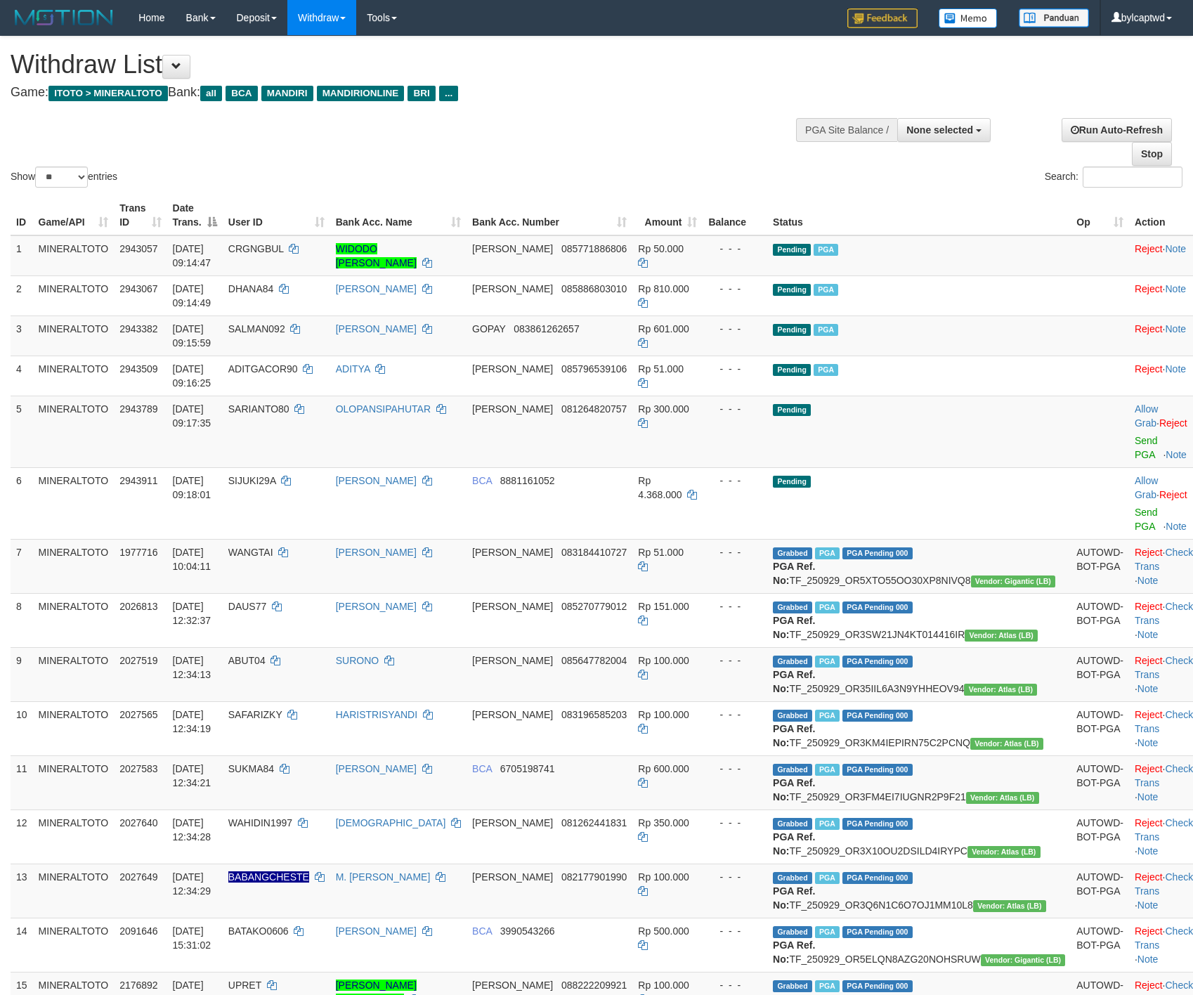
select select
select select "**"
click at [724, 145] on div "Show ** ** ** *** entries Search:" at bounding box center [596, 114] width 1193 height 154
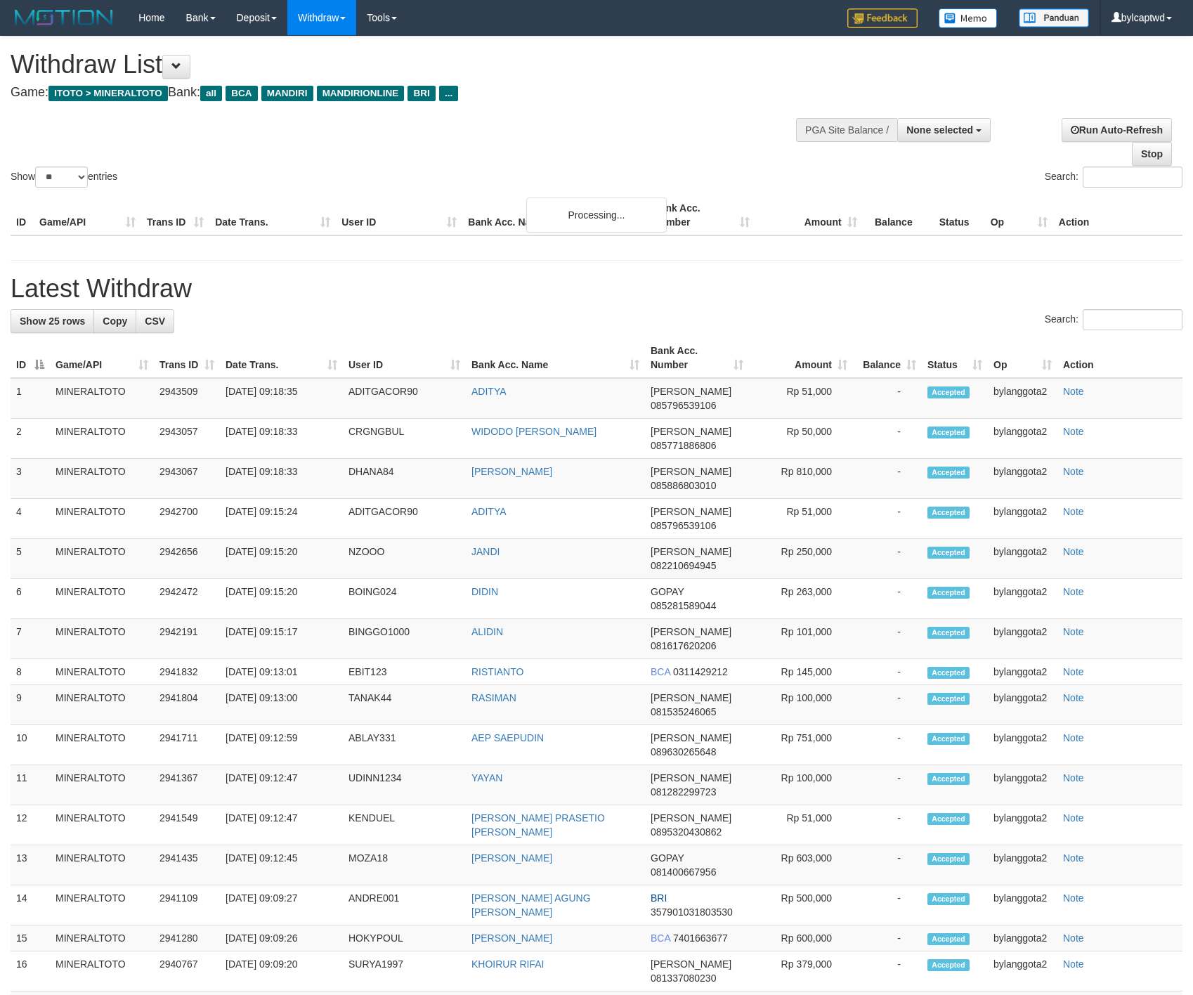
select select
select select "**"
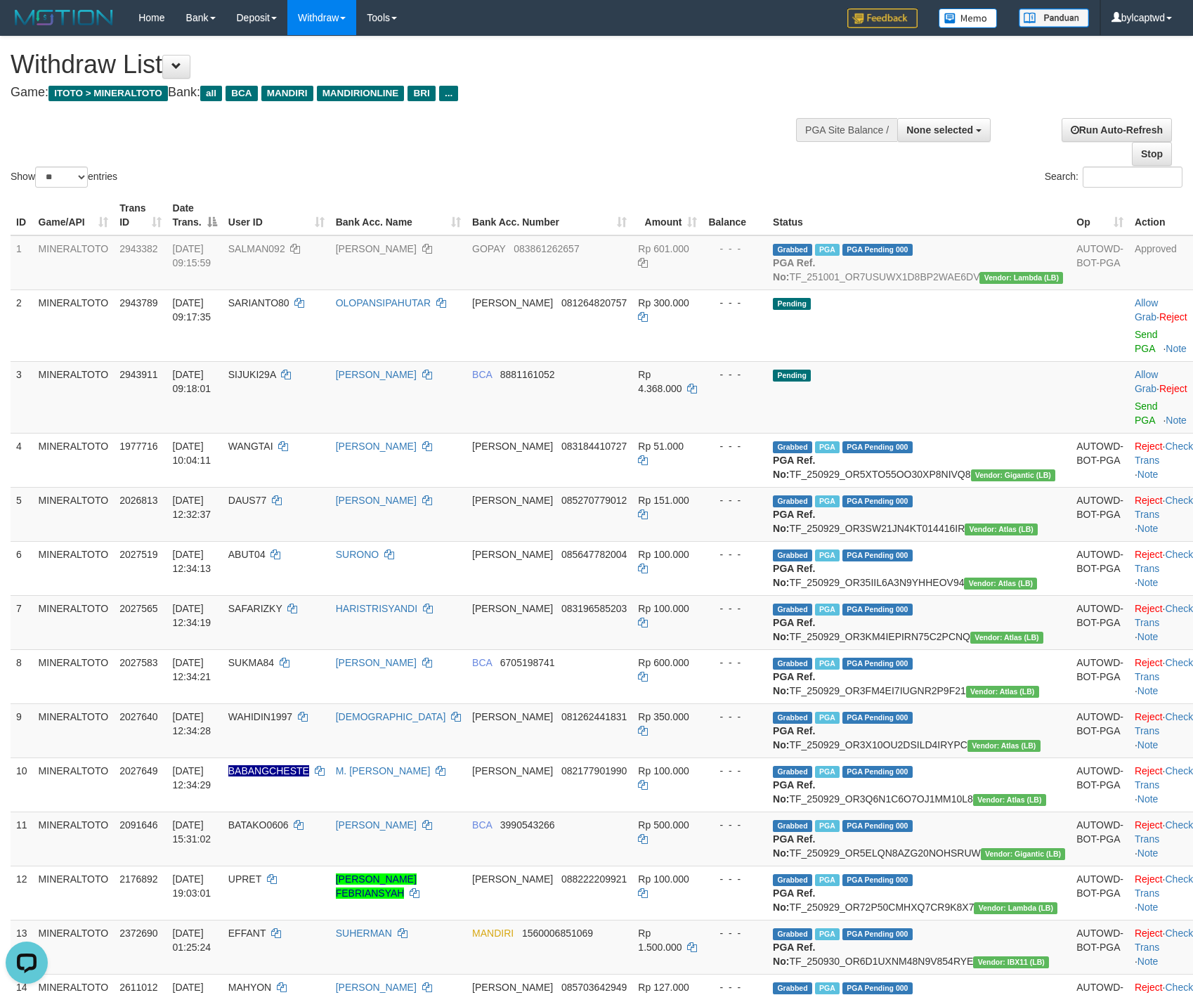
drag, startPoint x: 568, startPoint y: 110, endPoint x: 601, endPoint y: 105, distance: 34.0
click at [568, 110] on div "Show ** ** ** *** entries Search:" at bounding box center [596, 114] width 1193 height 154
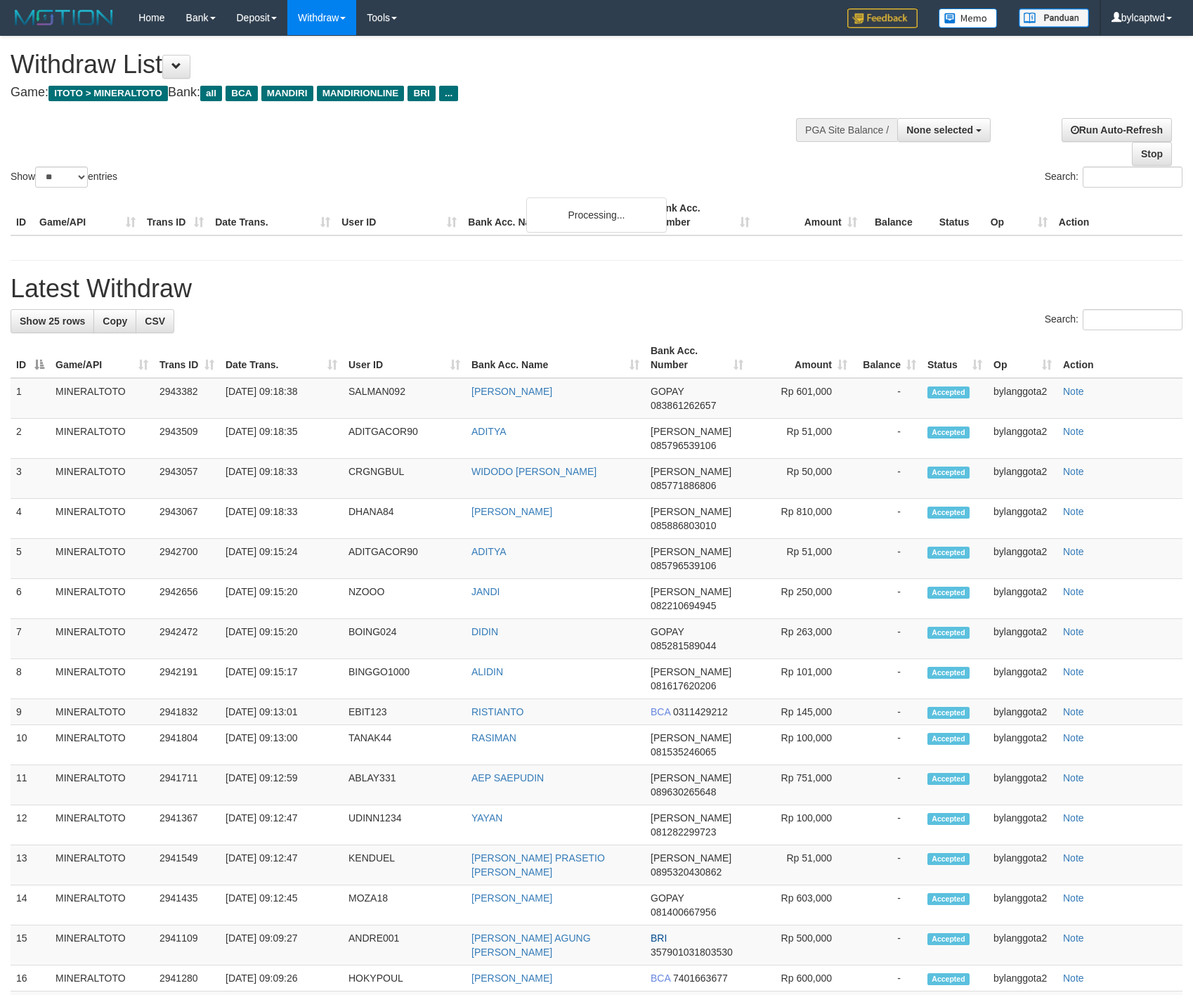
select select
select select "**"
